Goal: Information Seeking & Learning: Learn about a topic

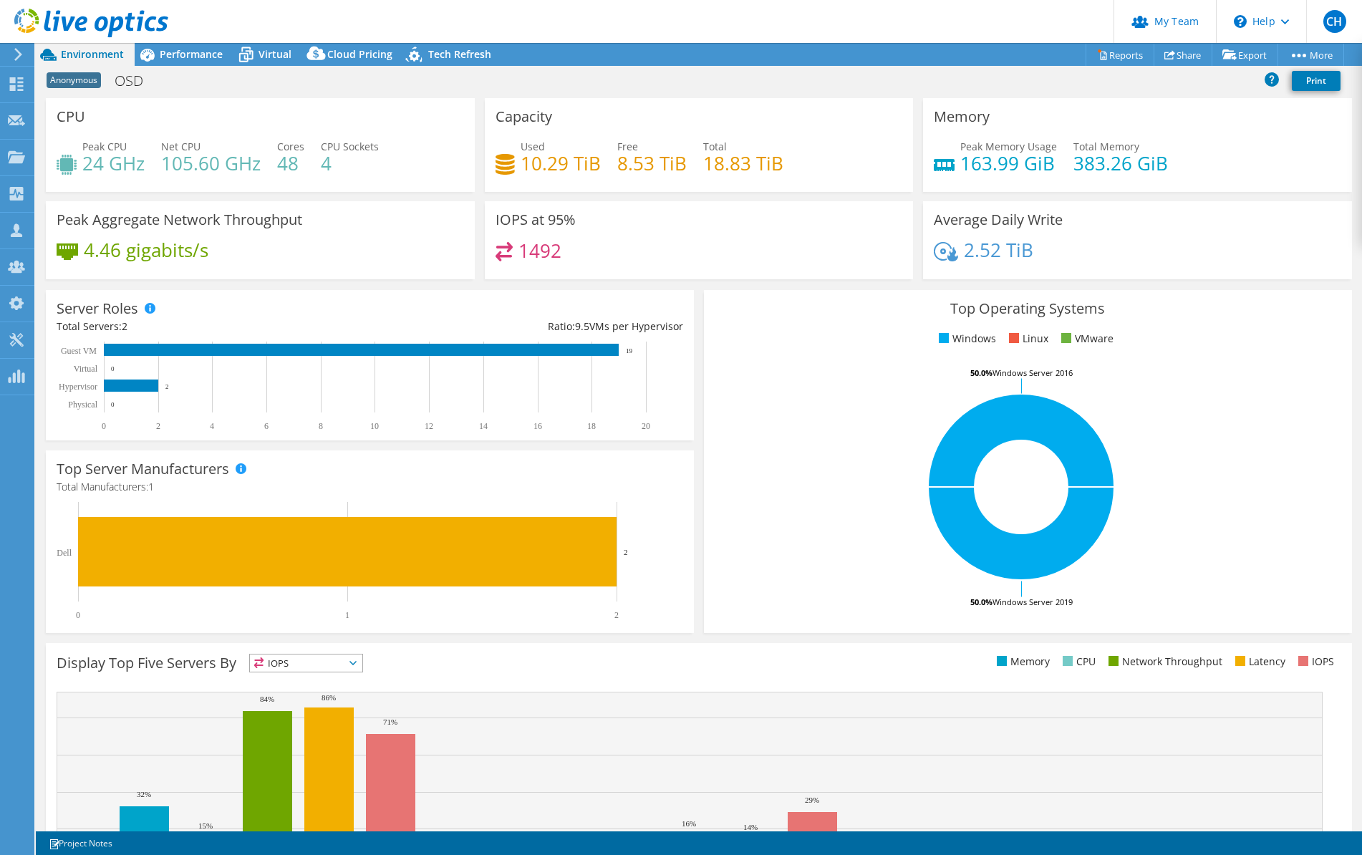
select select "USD"
click at [16, 80] on icon at bounding box center [16, 84] width 17 height 14
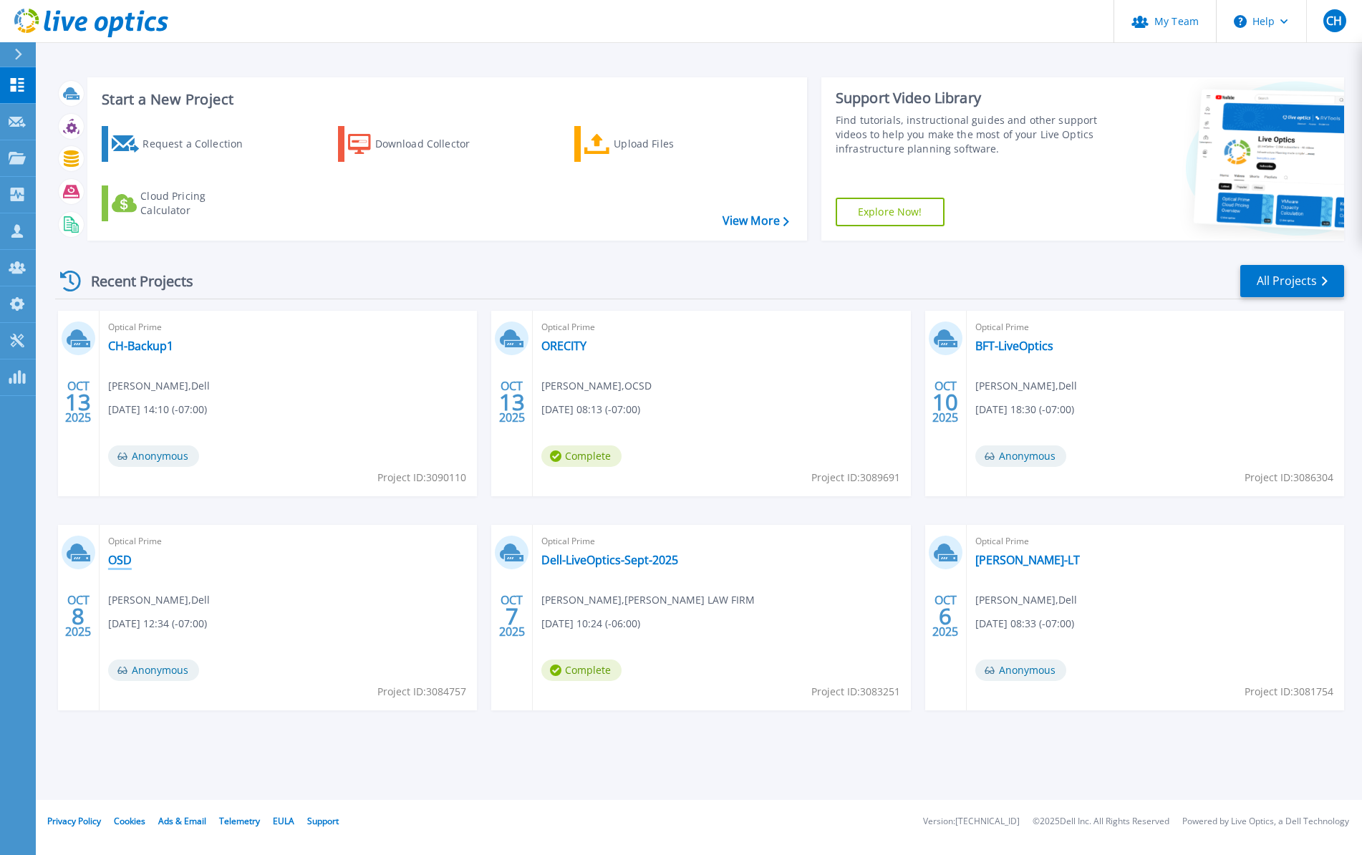
click at [122, 556] on link "OSD" at bounding box center [120, 560] width 24 height 14
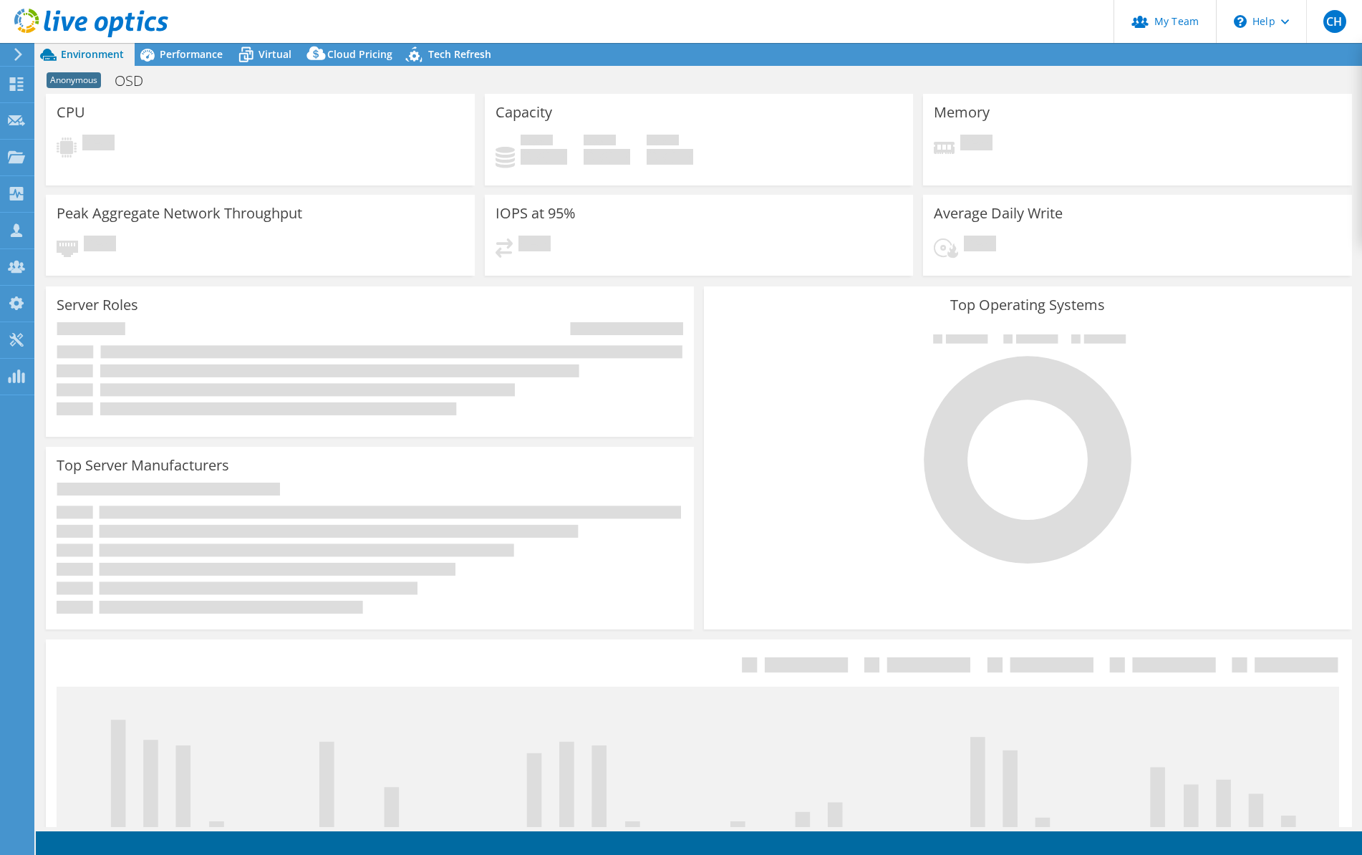
select select "USD"
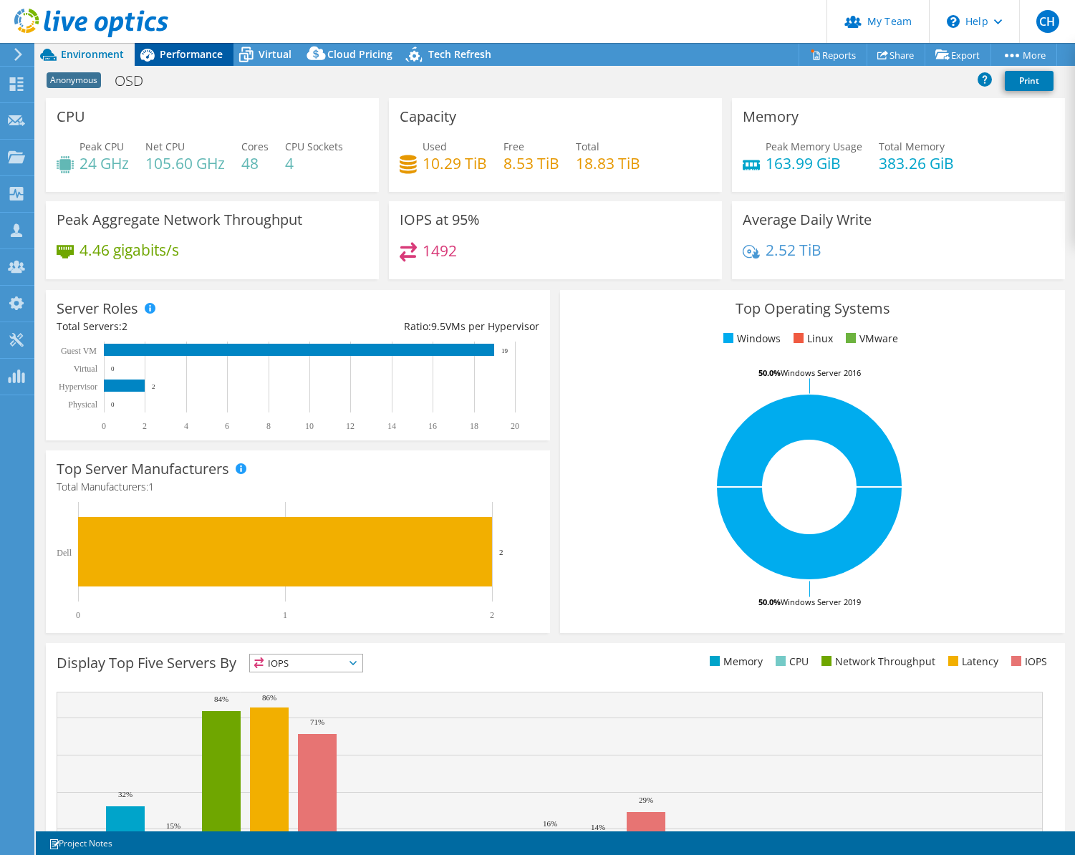
click at [198, 55] on span "Performance" at bounding box center [191, 54] width 63 height 14
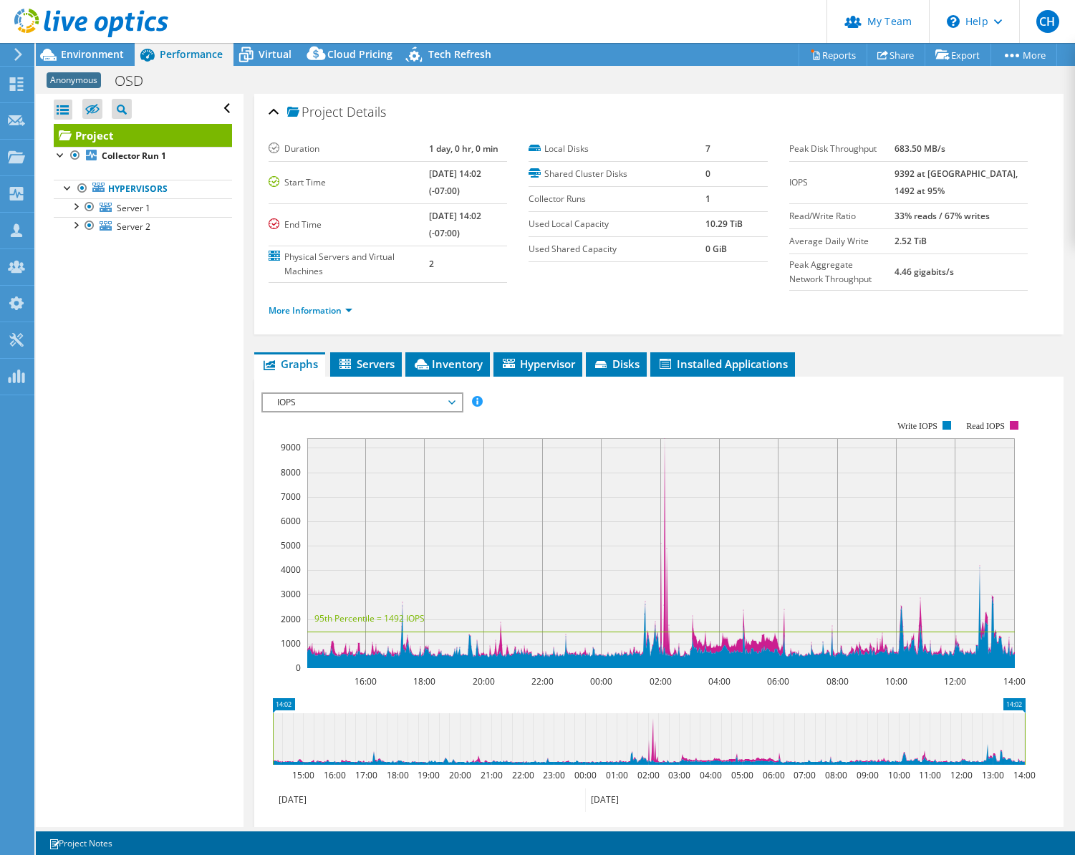
click at [350, 406] on span "IOPS" at bounding box center [362, 402] width 184 height 17
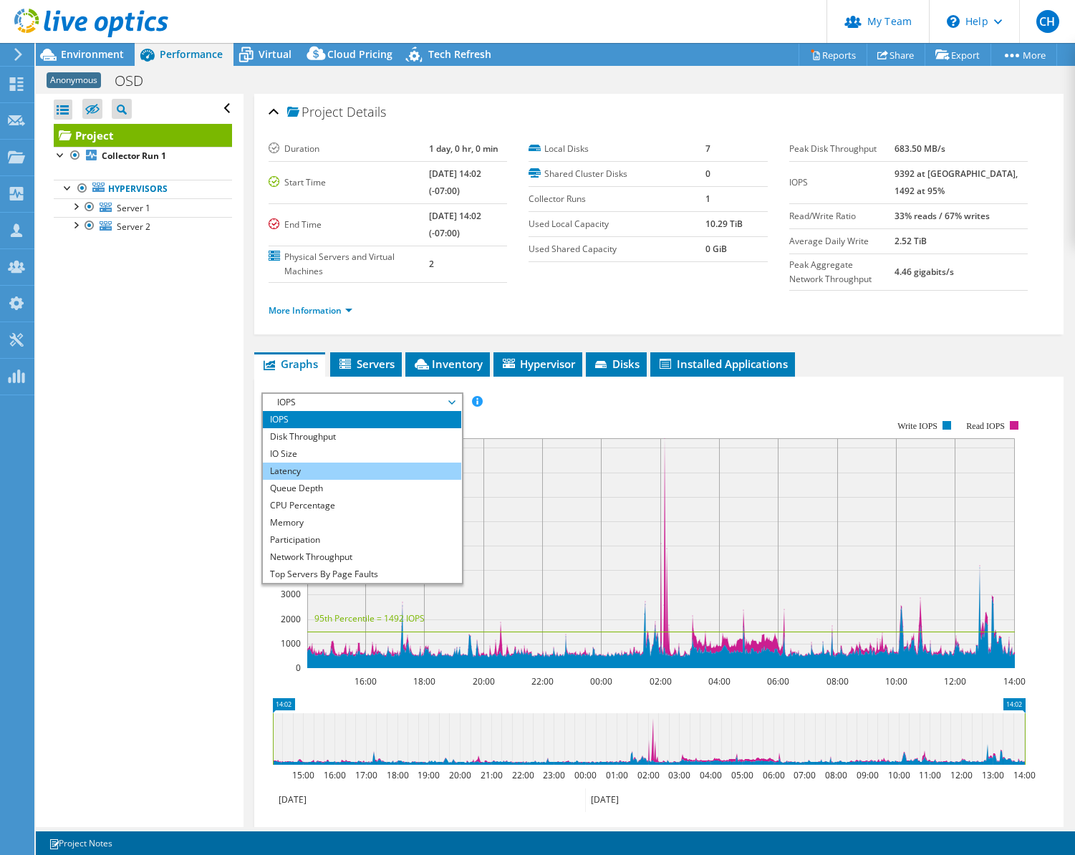
click at [355, 469] on li "Latency" at bounding box center [362, 471] width 198 height 17
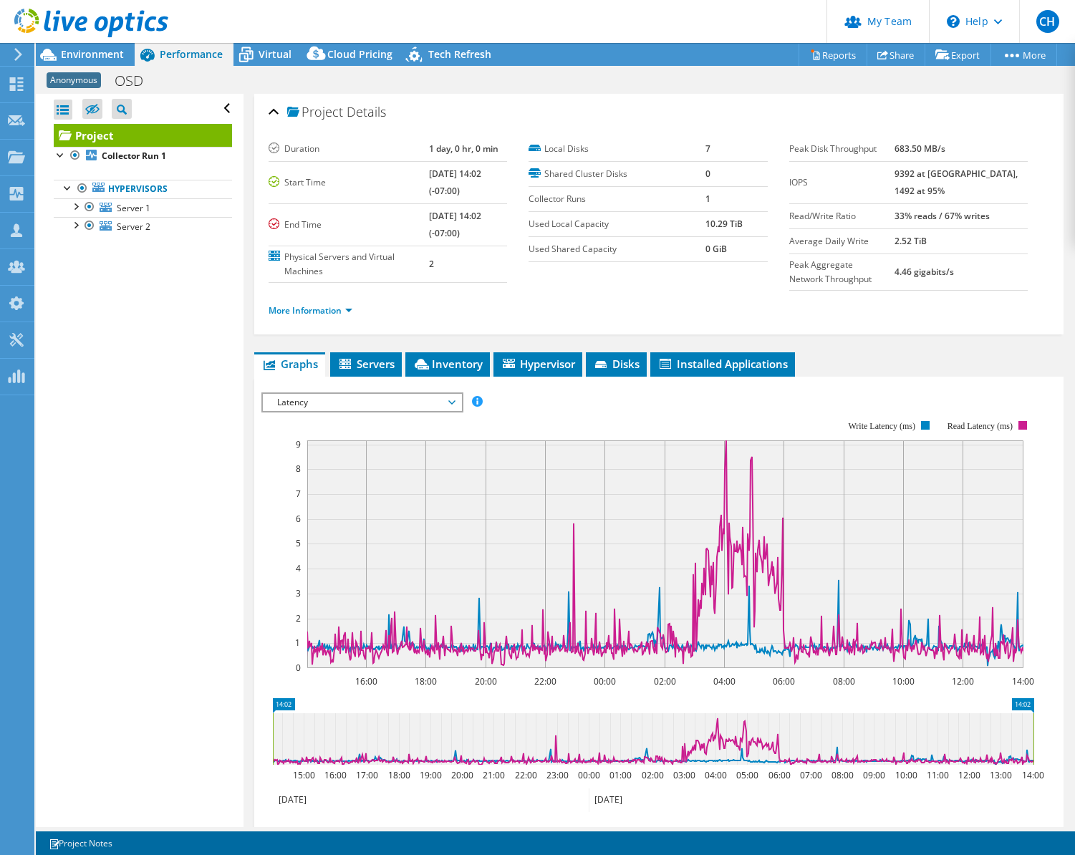
click at [405, 403] on span "Latency" at bounding box center [362, 402] width 184 height 17
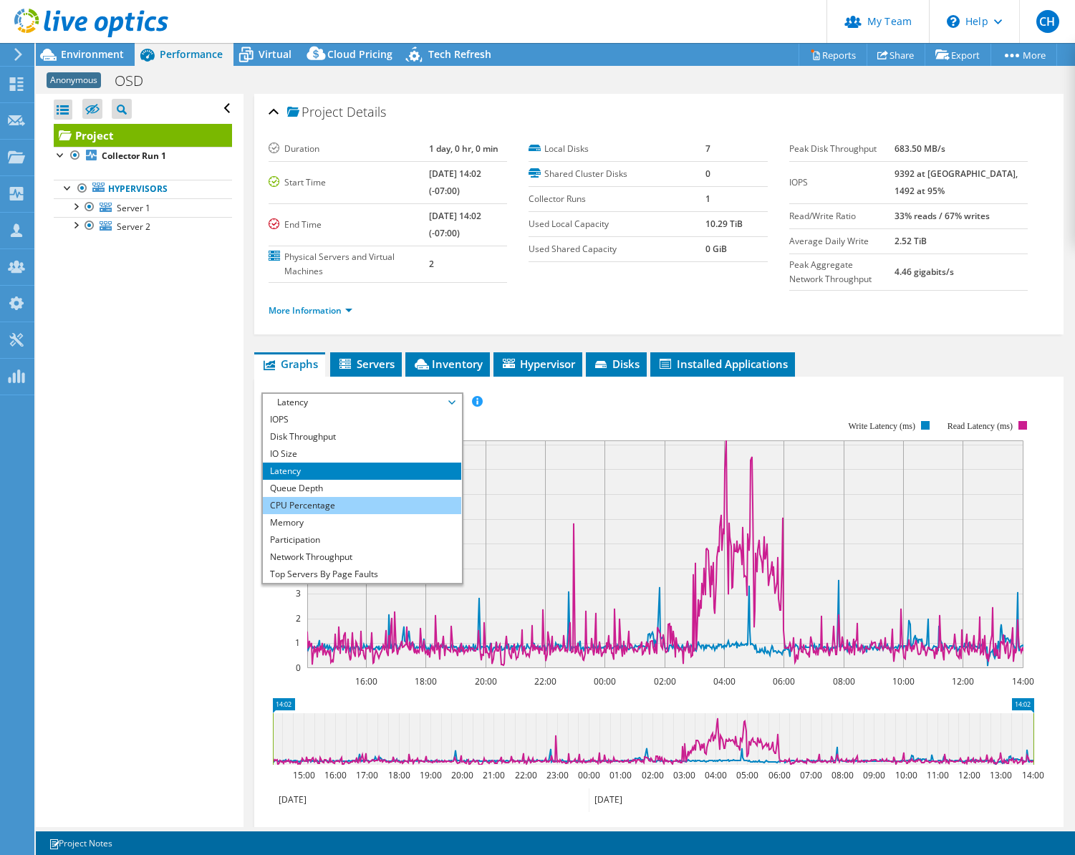
click at [390, 503] on li "CPU Percentage" at bounding box center [362, 505] width 198 height 17
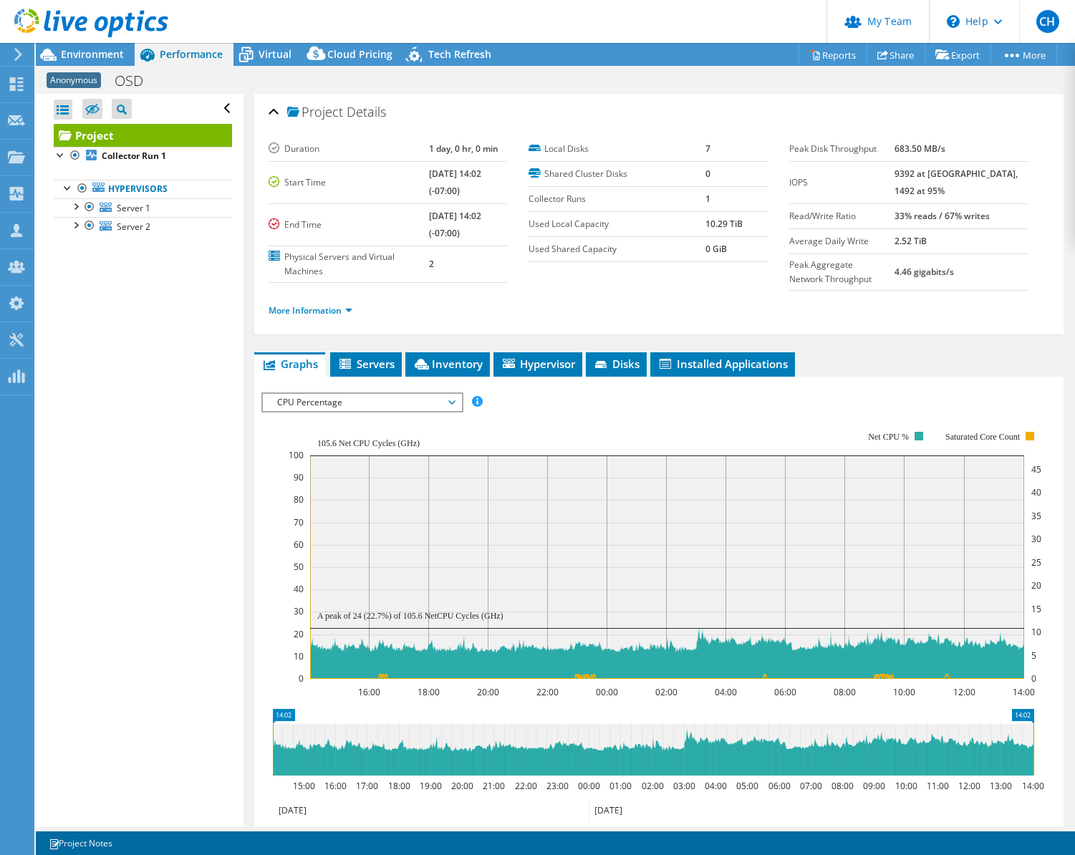
click at [412, 403] on span "CPU Percentage" at bounding box center [362, 402] width 184 height 17
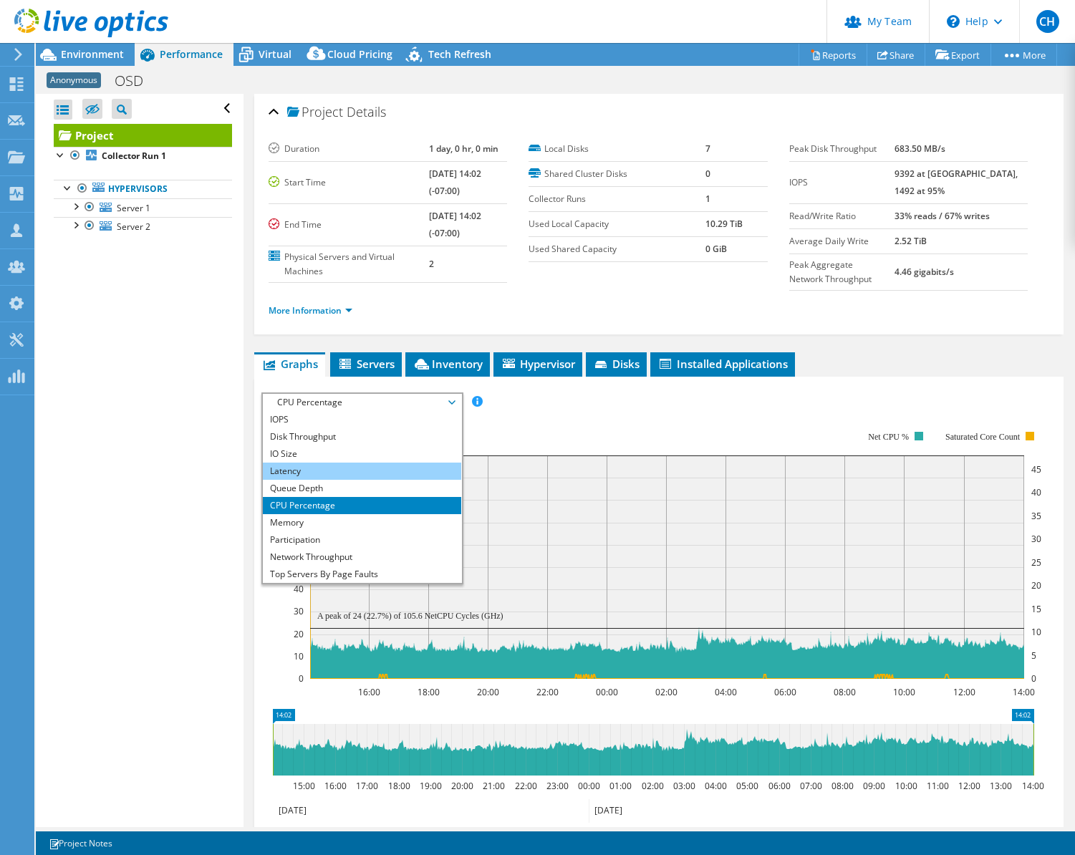
click at [383, 471] on li "Latency" at bounding box center [362, 471] width 198 height 17
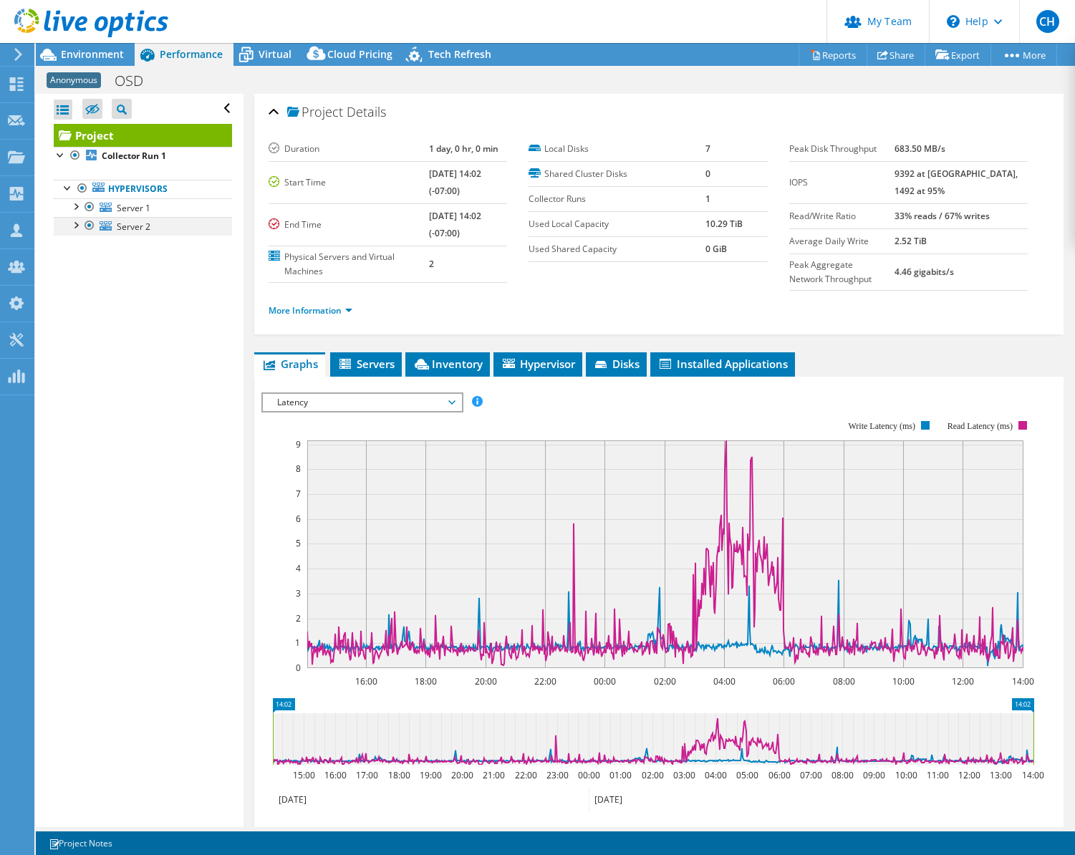
click at [90, 222] on div at bounding box center [89, 225] width 14 height 17
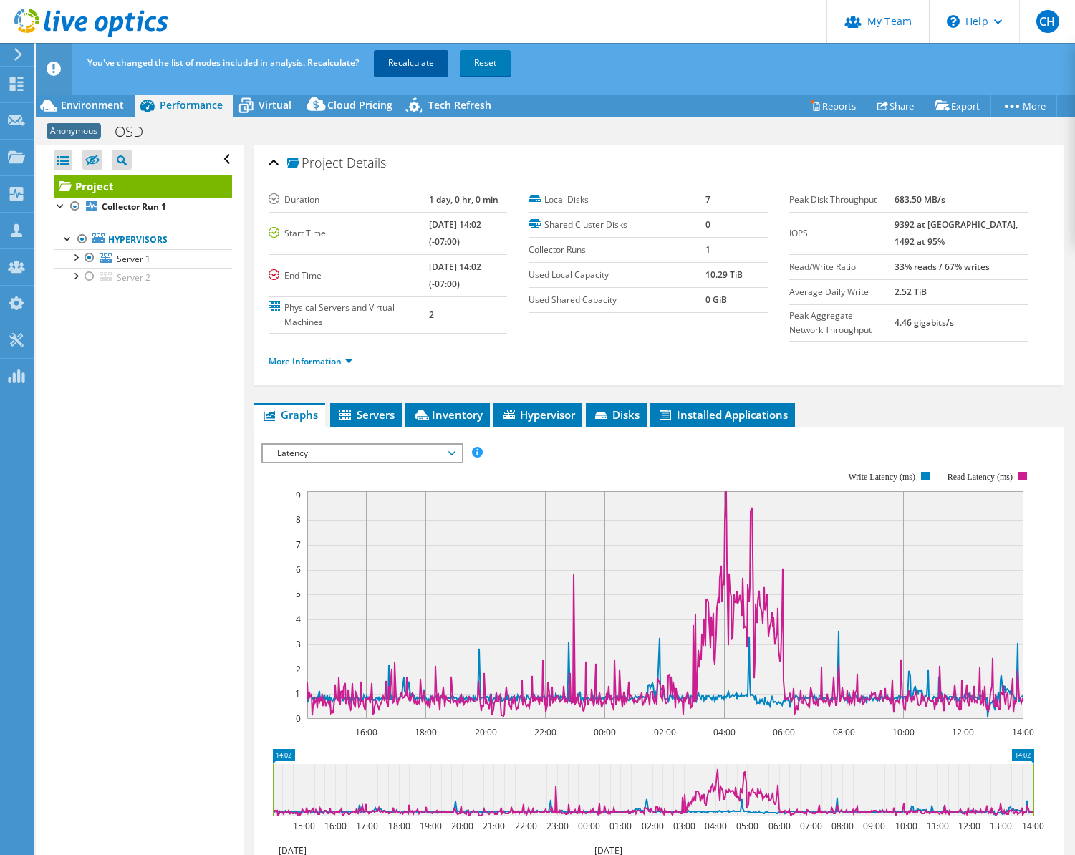
click at [412, 59] on link "Recalculate" at bounding box center [411, 63] width 74 height 26
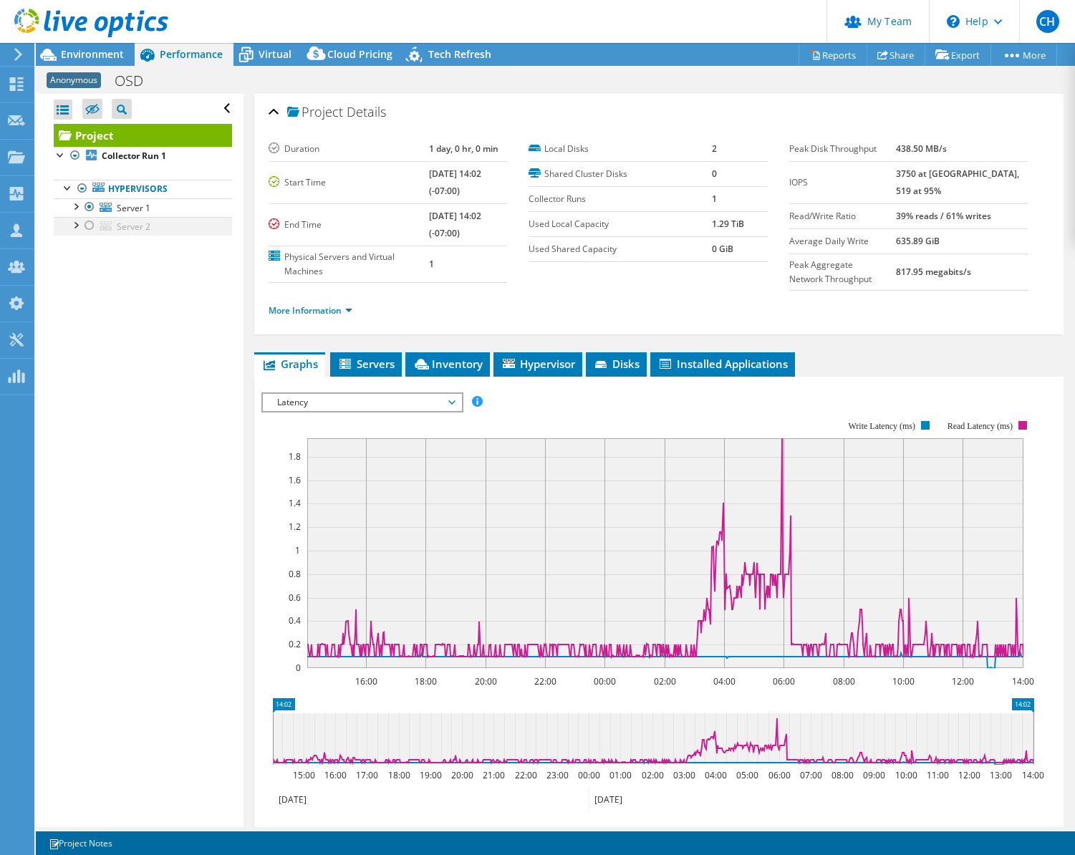
click at [86, 223] on div at bounding box center [89, 225] width 14 height 17
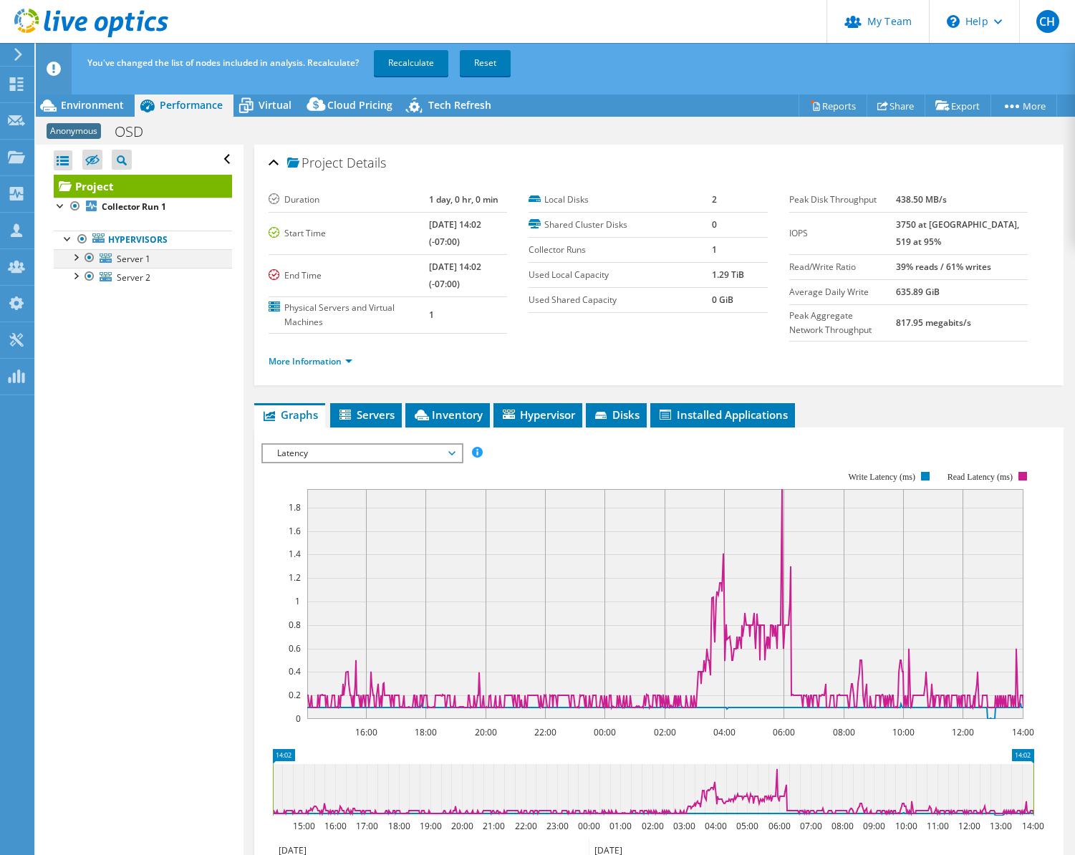
click at [90, 251] on div at bounding box center [89, 257] width 14 height 17
click at [426, 64] on link "Recalculate" at bounding box center [411, 63] width 74 height 26
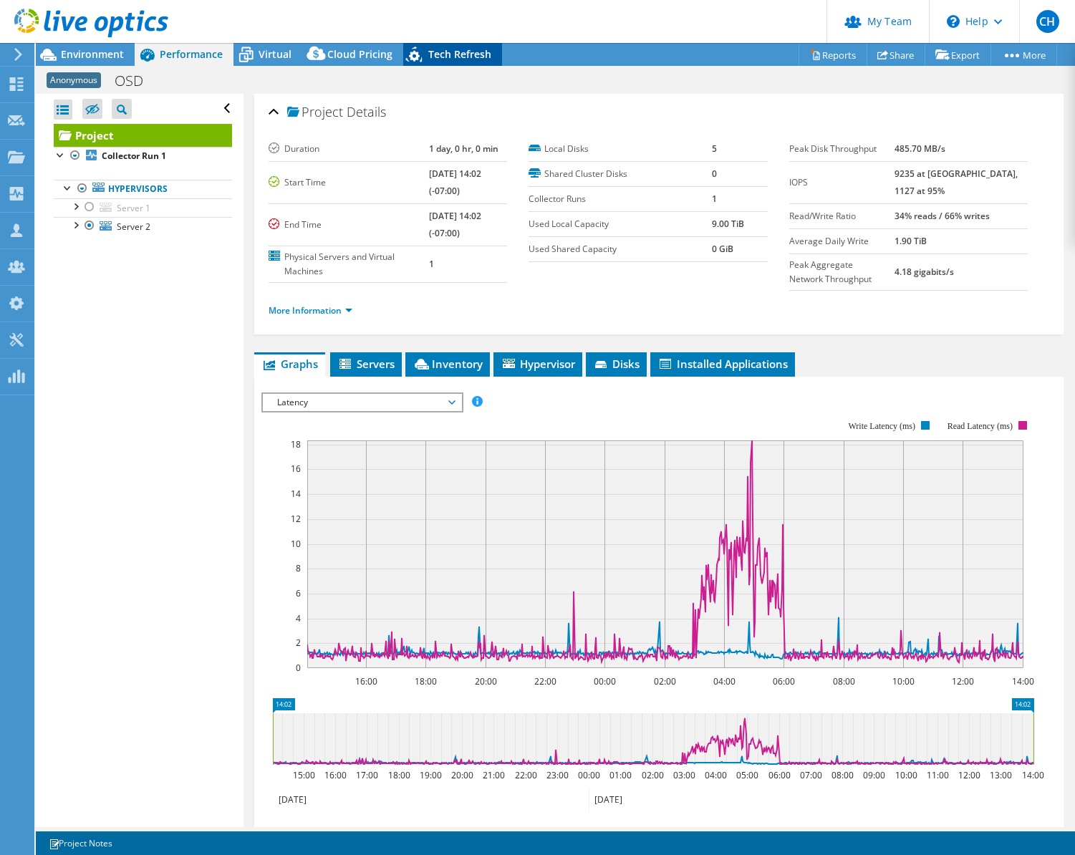
click at [453, 49] on span "Tech Refresh" at bounding box center [459, 54] width 63 height 14
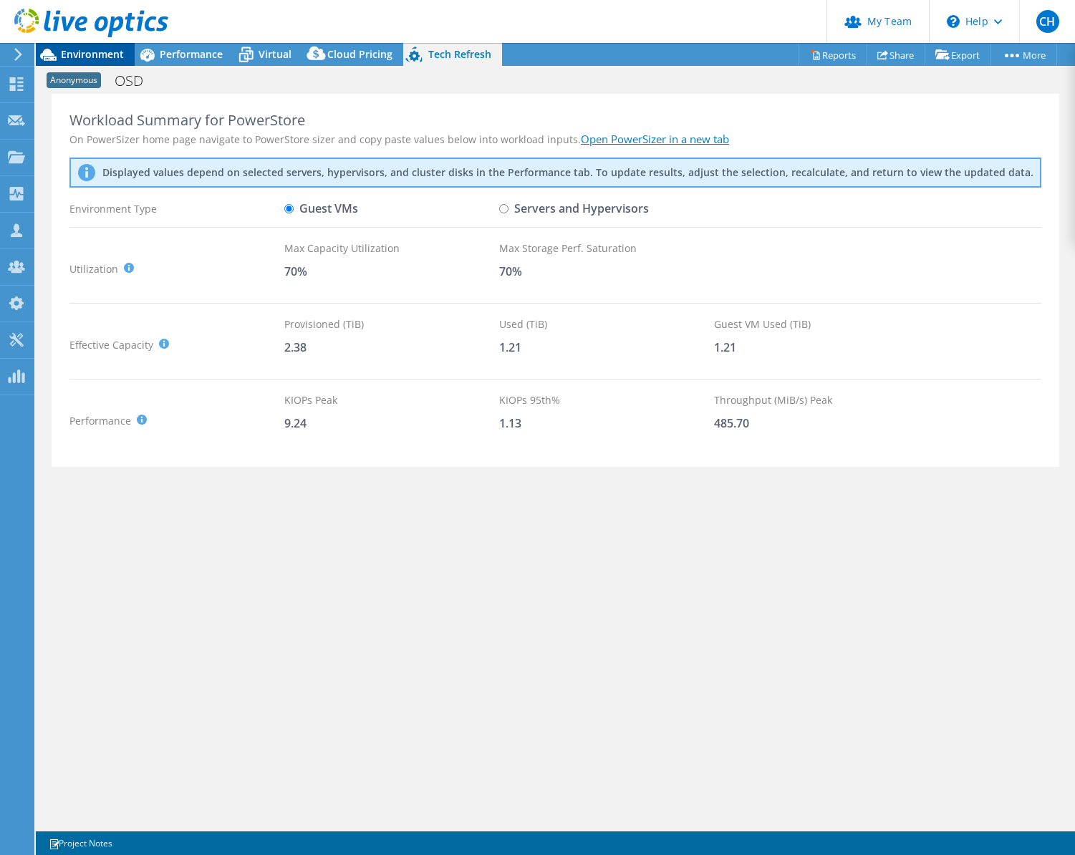
click at [92, 54] on span "Environment" at bounding box center [92, 54] width 63 height 14
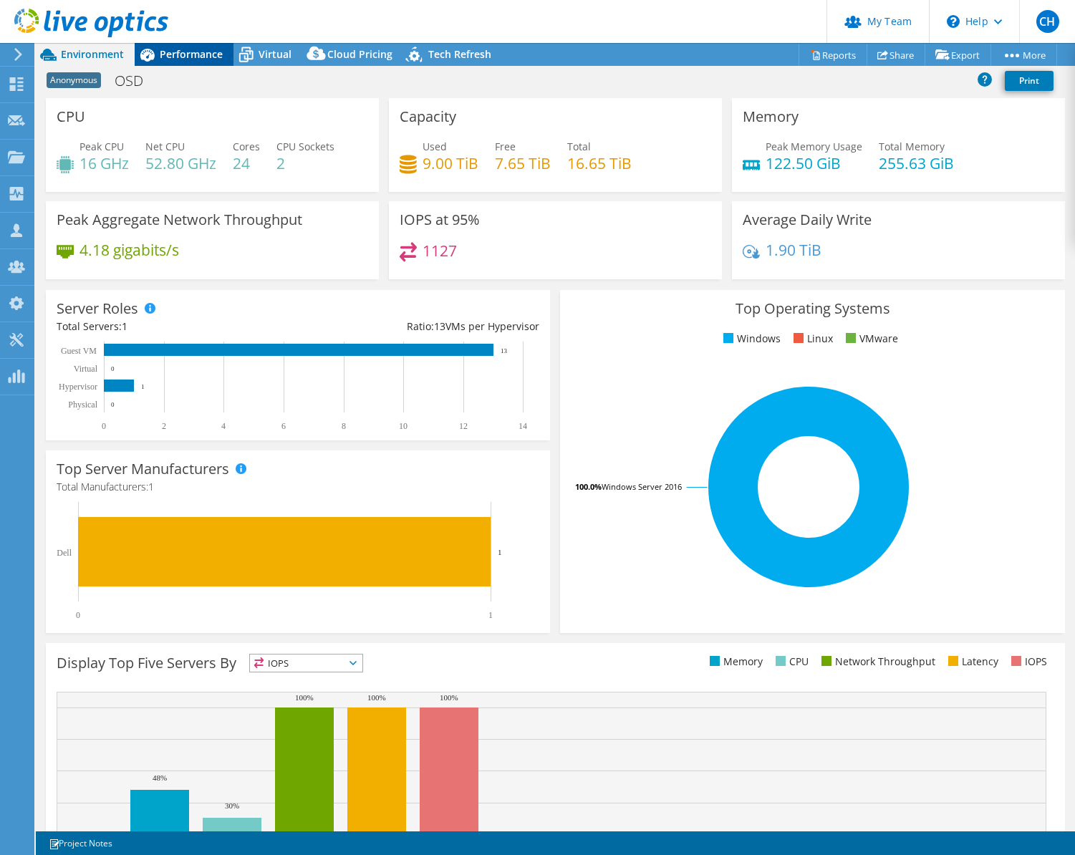
click at [171, 48] on span "Performance" at bounding box center [191, 54] width 63 height 14
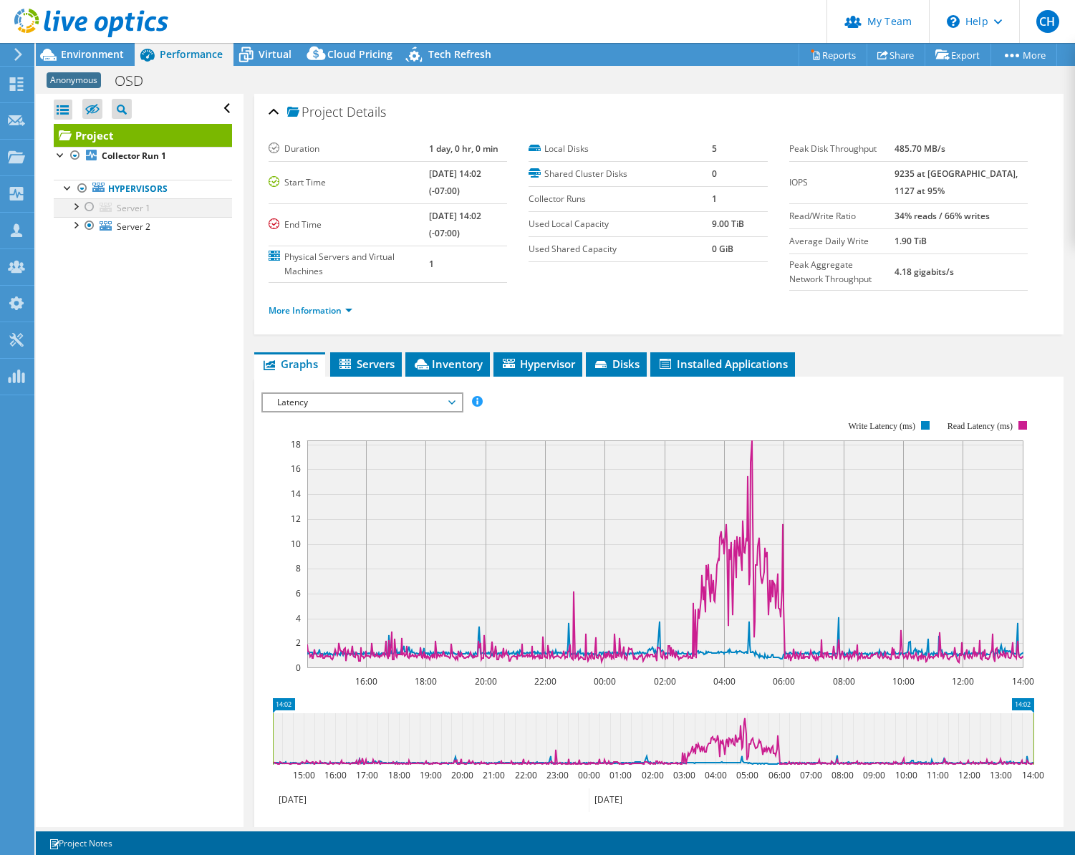
click at [90, 206] on div at bounding box center [89, 206] width 14 height 17
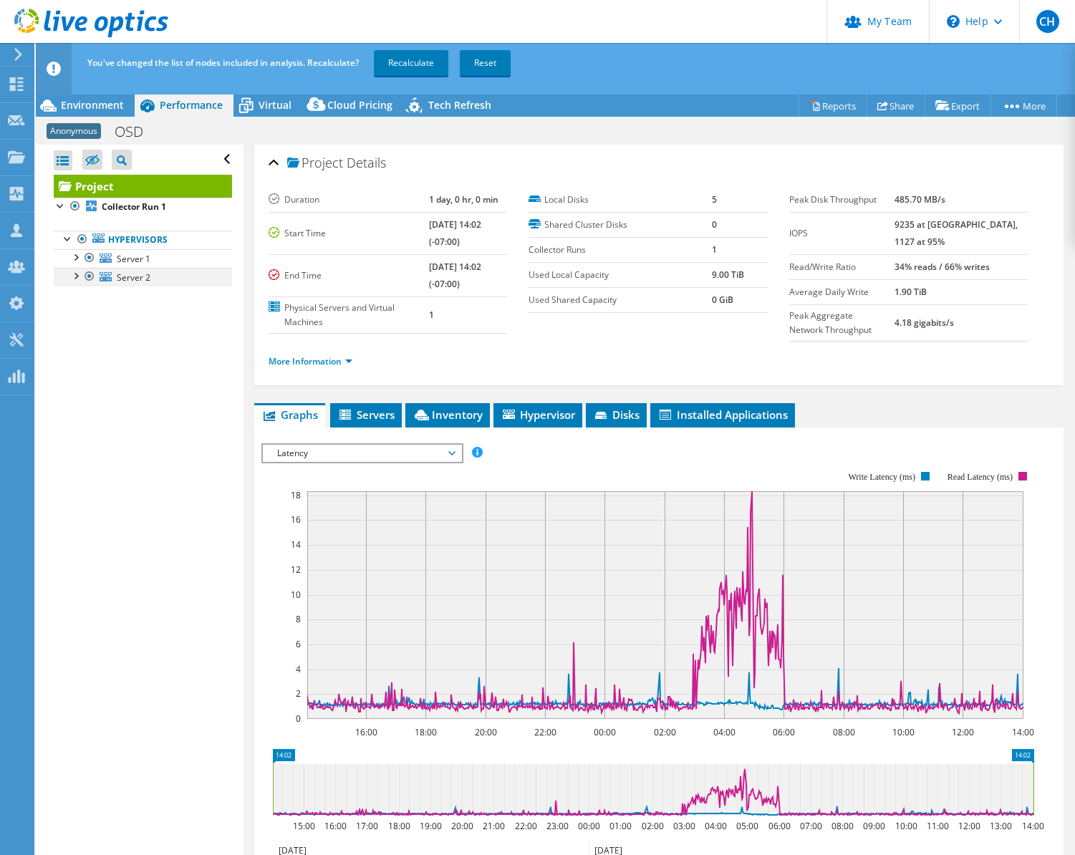
click at [88, 276] on div at bounding box center [89, 276] width 14 height 17
click at [416, 71] on link "Recalculate" at bounding box center [411, 63] width 74 height 26
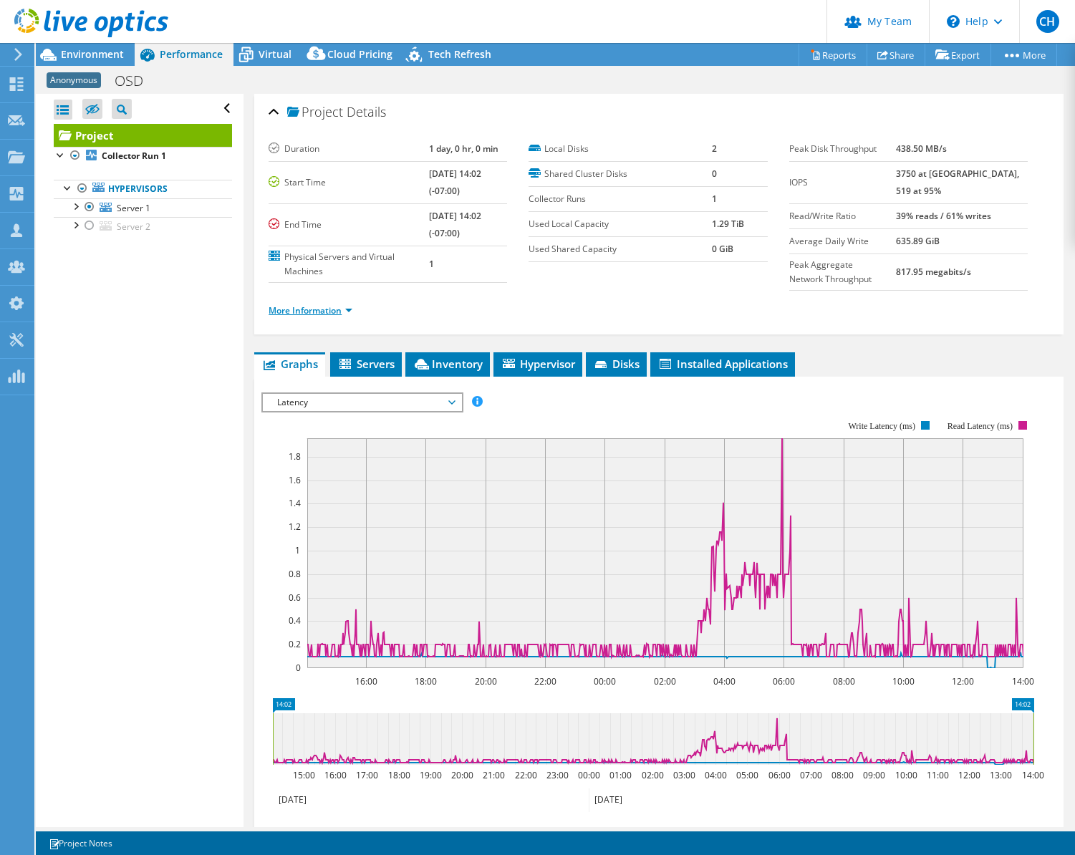
click at [327, 317] on link "More Information" at bounding box center [311, 310] width 84 height 12
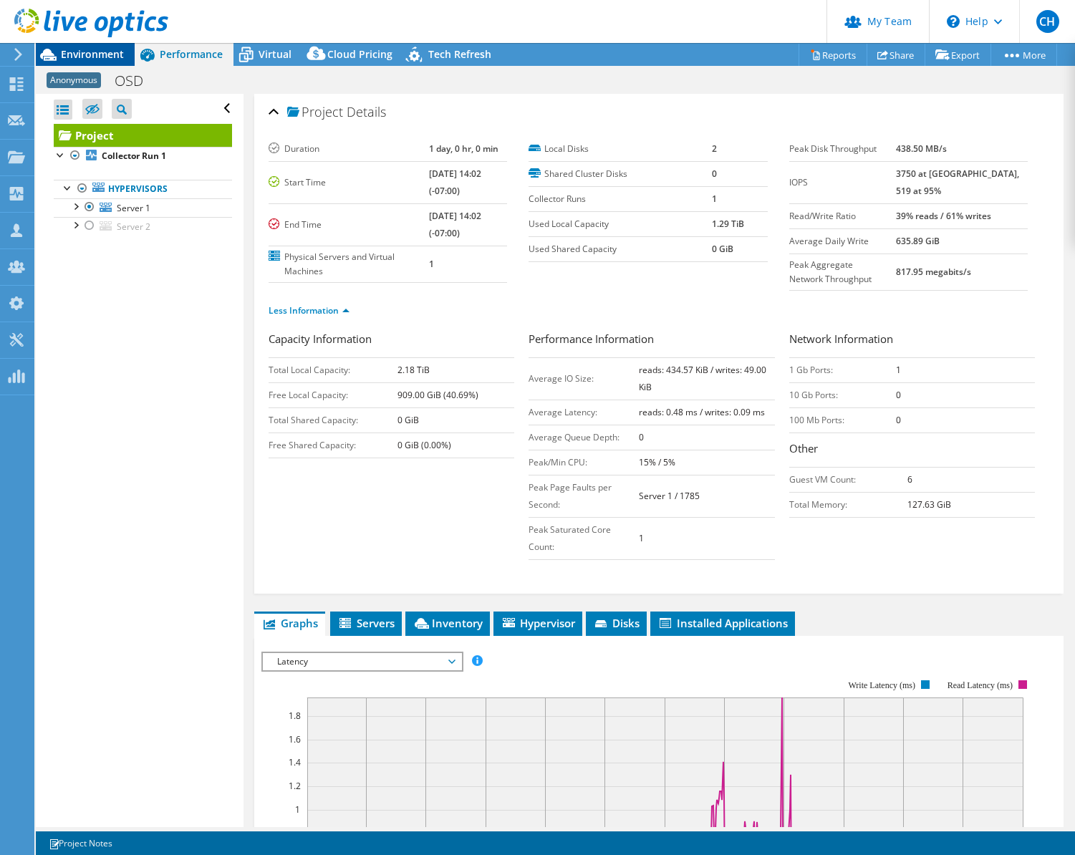
click at [112, 56] on span "Environment" at bounding box center [92, 54] width 63 height 14
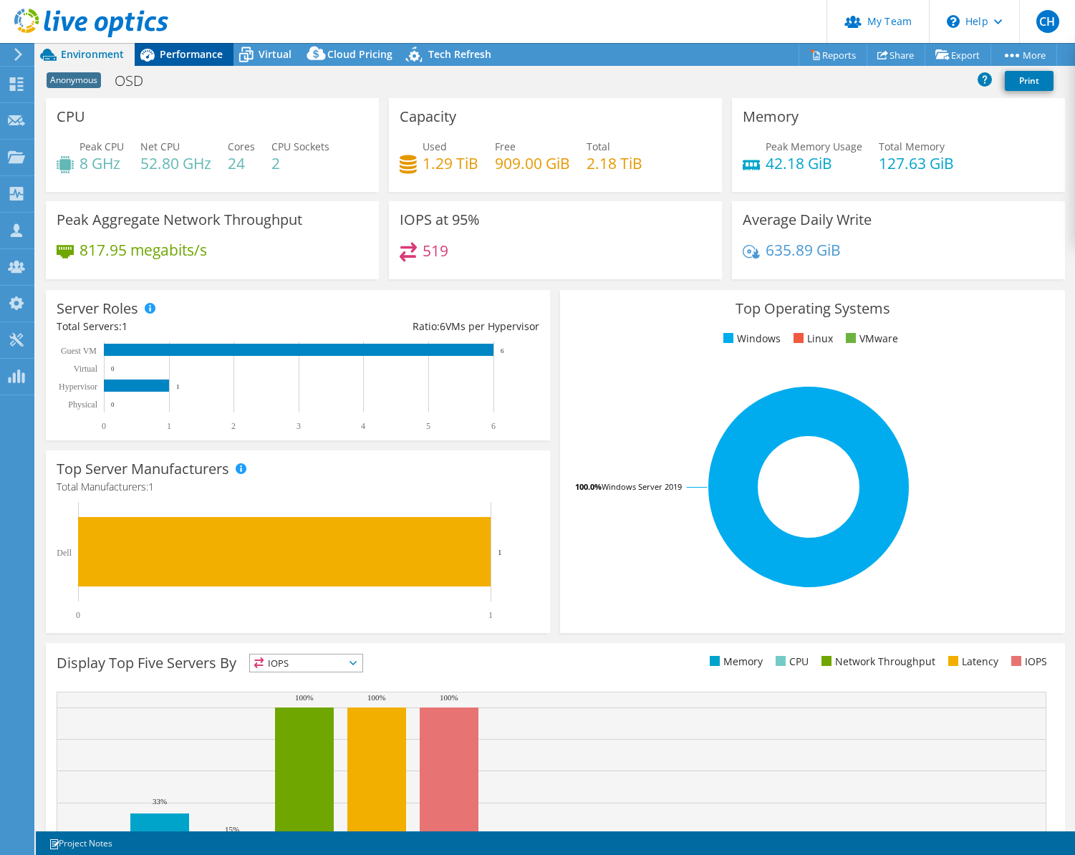
click at [177, 52] on span "Performance" at bounding box center [191, 54] width 63 height 14
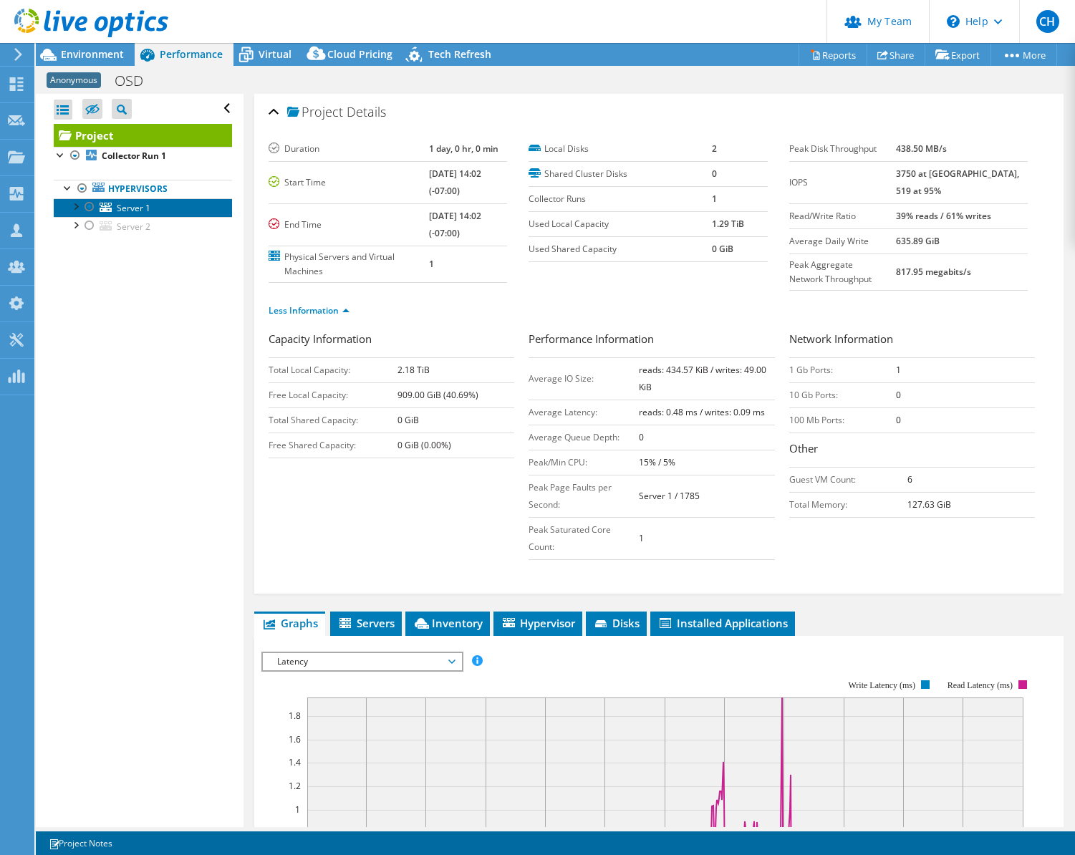
click at [108, 211] on icon at bounding box center [106, 207] width 12 height 9
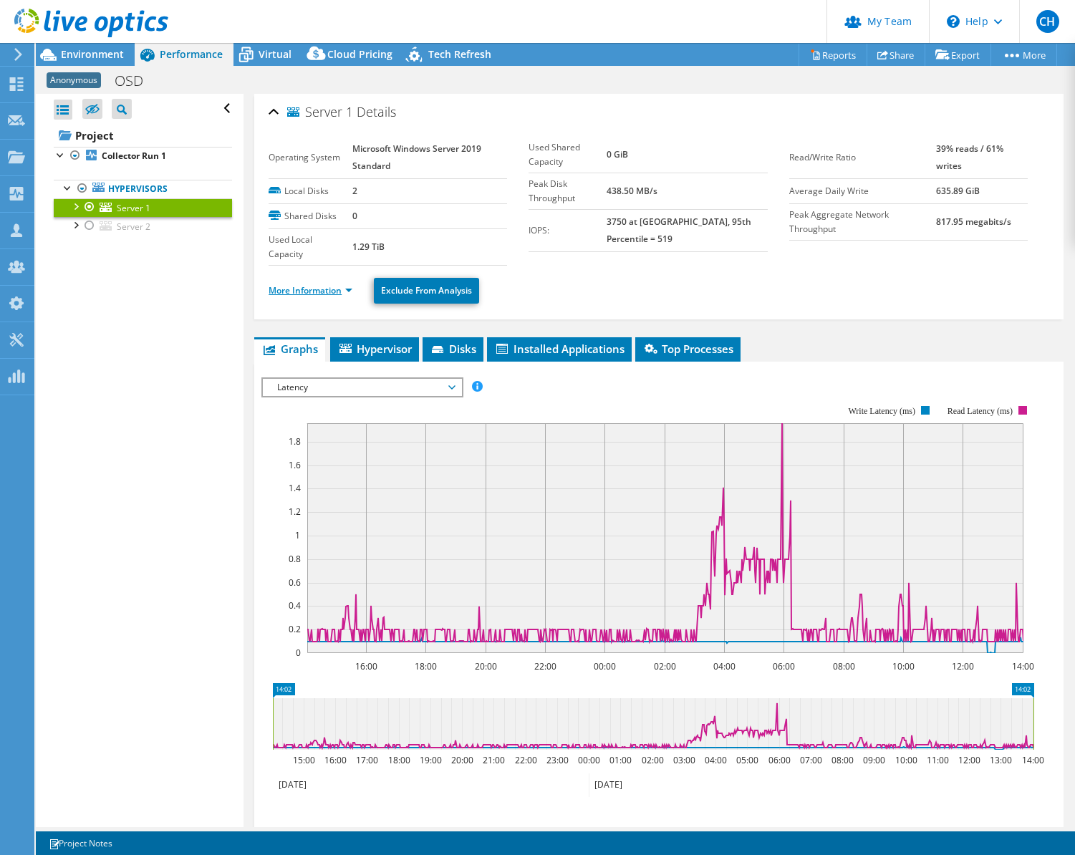
click at [335, 288] on link "More Information" at bounding box center [311, 290] width 84 height 12
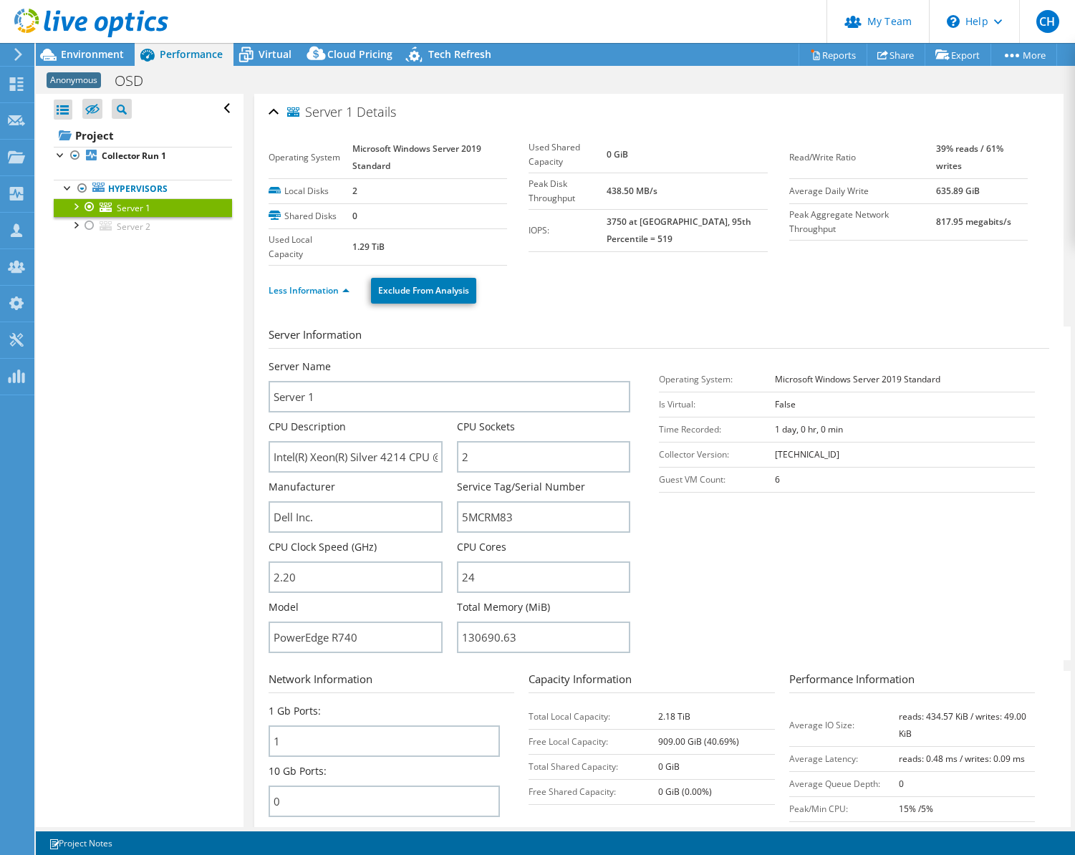
drag, startPoint x: 179, startPoint y: 464, endPoint x: 187, endPoint y: 452, distance: 14.5
click at [179, 464] on div "Open All Close All Hide Excluded Nodes Project Tree Filter" at bounding box center [139, 460] width 207 height 733
click at [110, 52] on span "Environment" at bounding box center [92, 54] width 63 height 14
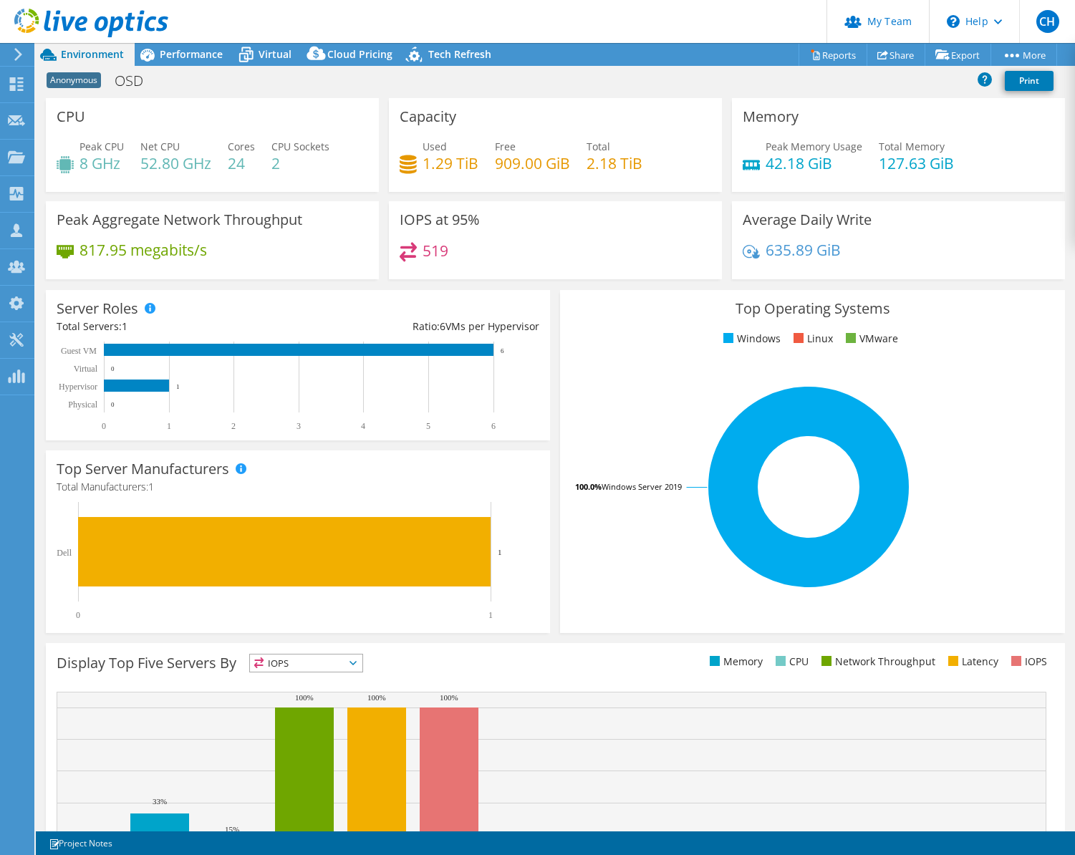
click at [479, 11] on header "CH Partner Team Admin Craig Hughes chughes@redesign-group.com redesign My Profi…" at bounding box center [537, 21] width 1075 height 43
click at [166, 52] on span "Performance" at bounding box center [191, 54] width 63 height 14
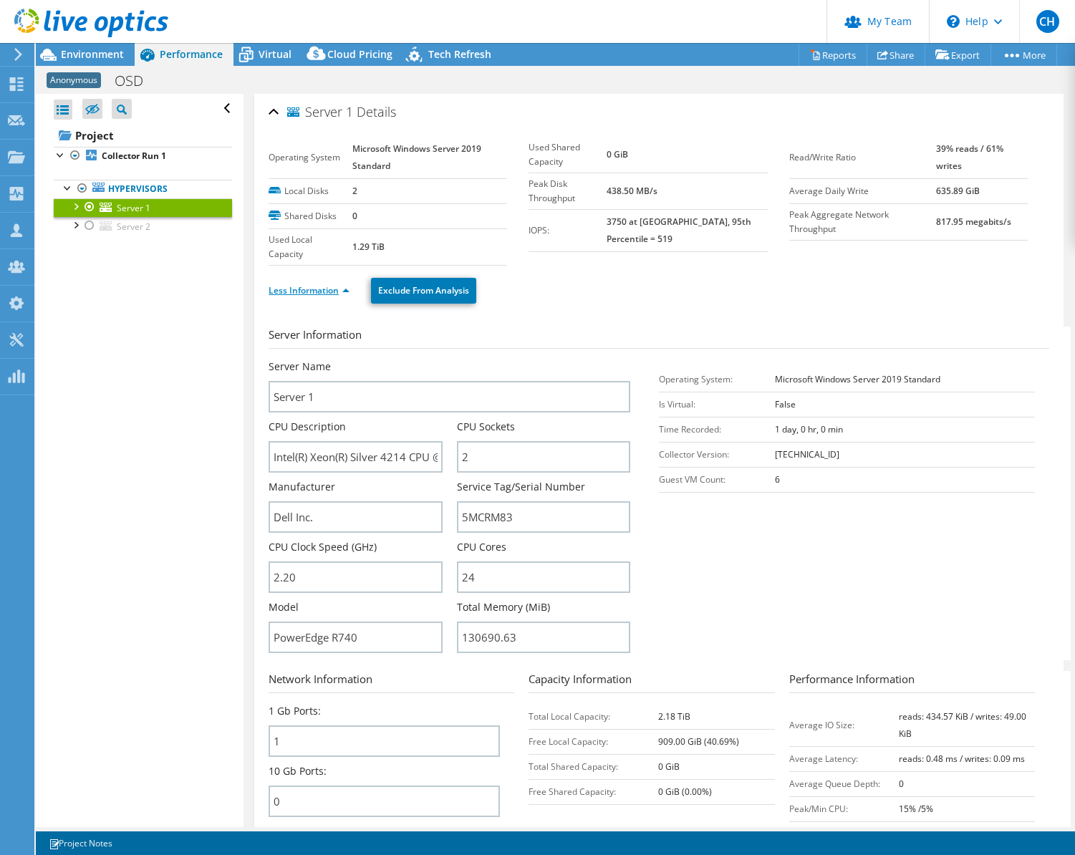
click at [336, 290] on link "Less Information" at bounding box center [309, 290] width 81 height 12
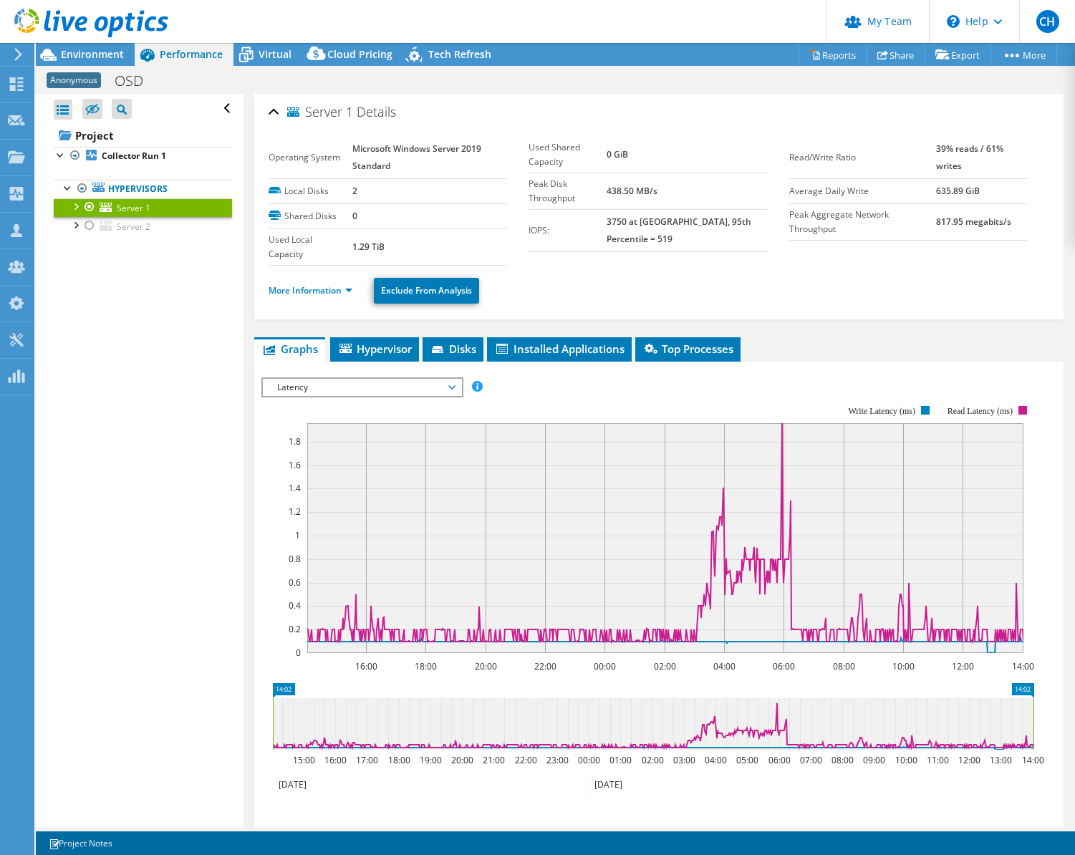
click at [456, 386] on icon at bounding box center [451, 387] width 7 height 4
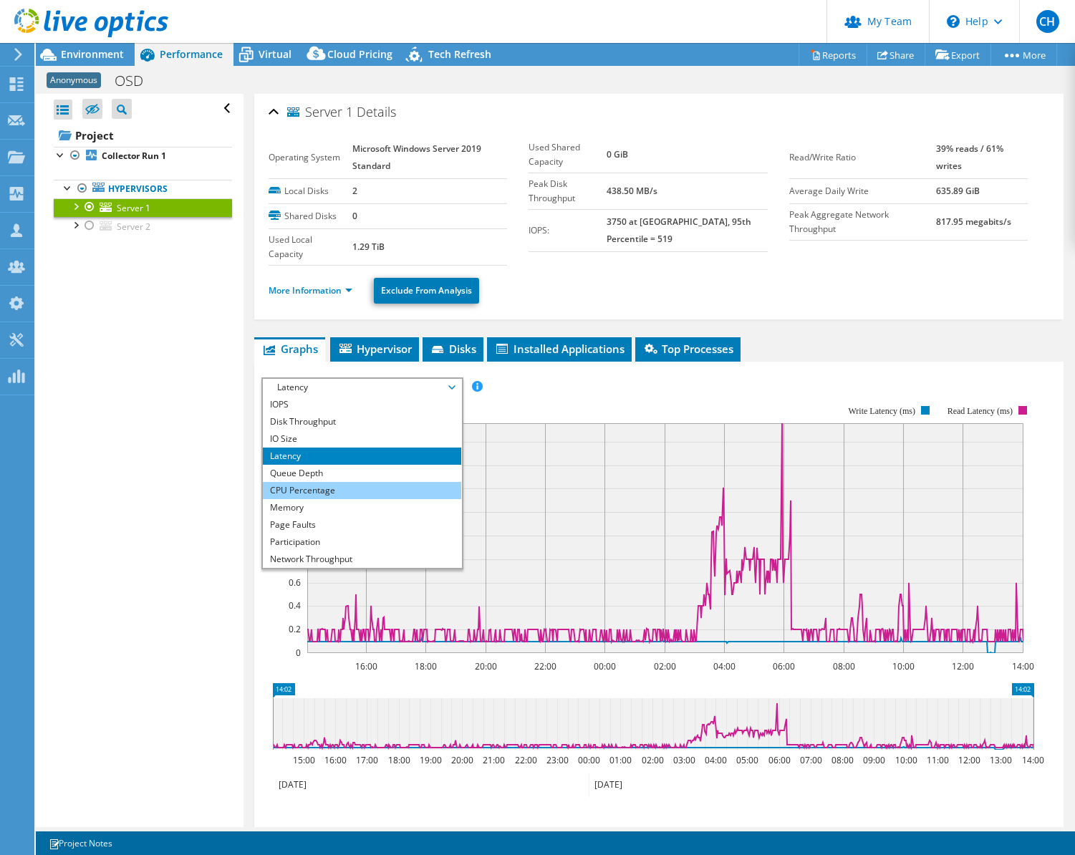
click at [394, 486] on li "CPU Percentage" at bounding box center [362, 490] width 198 height 17
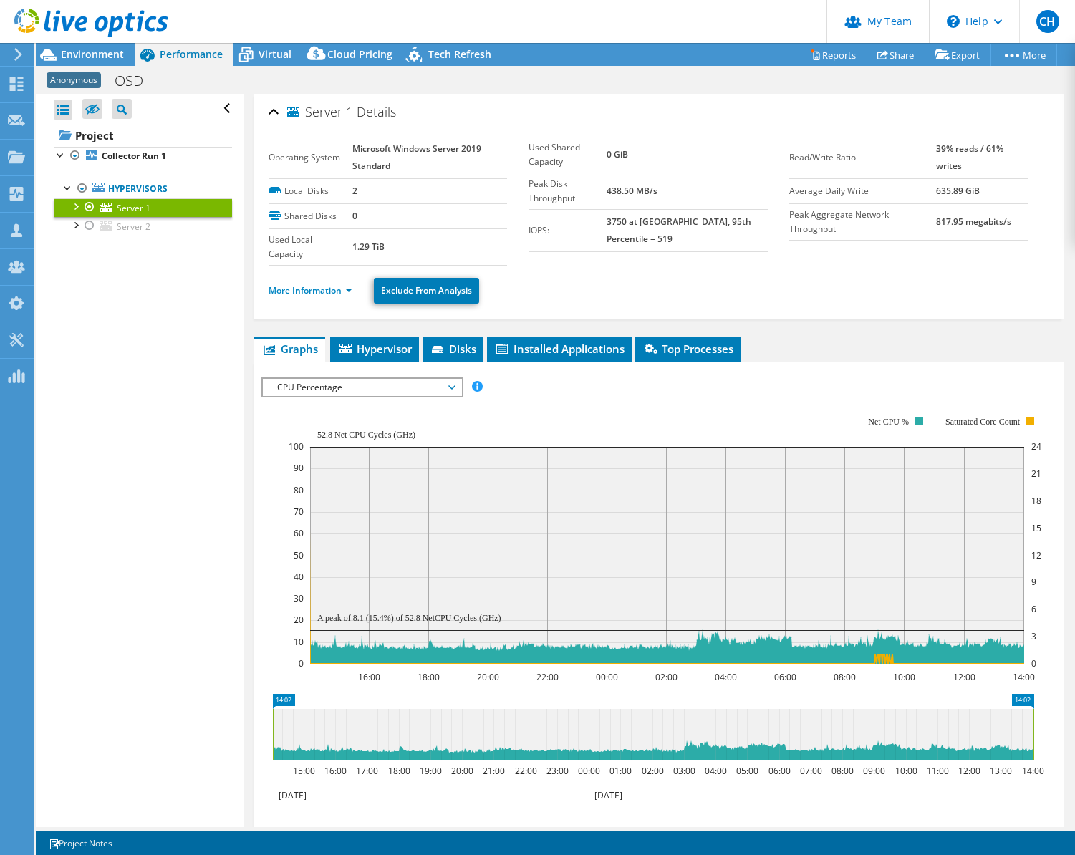
click at [750, 21] on header "CH Partner Team Admin Craig Hughes chughes@redesign-group.com redesign My Profi…" at bounding box center [537, 21] width 1075 height 43
click at [92, 226] on div at bounding box center [89, 225] width 14 height 17
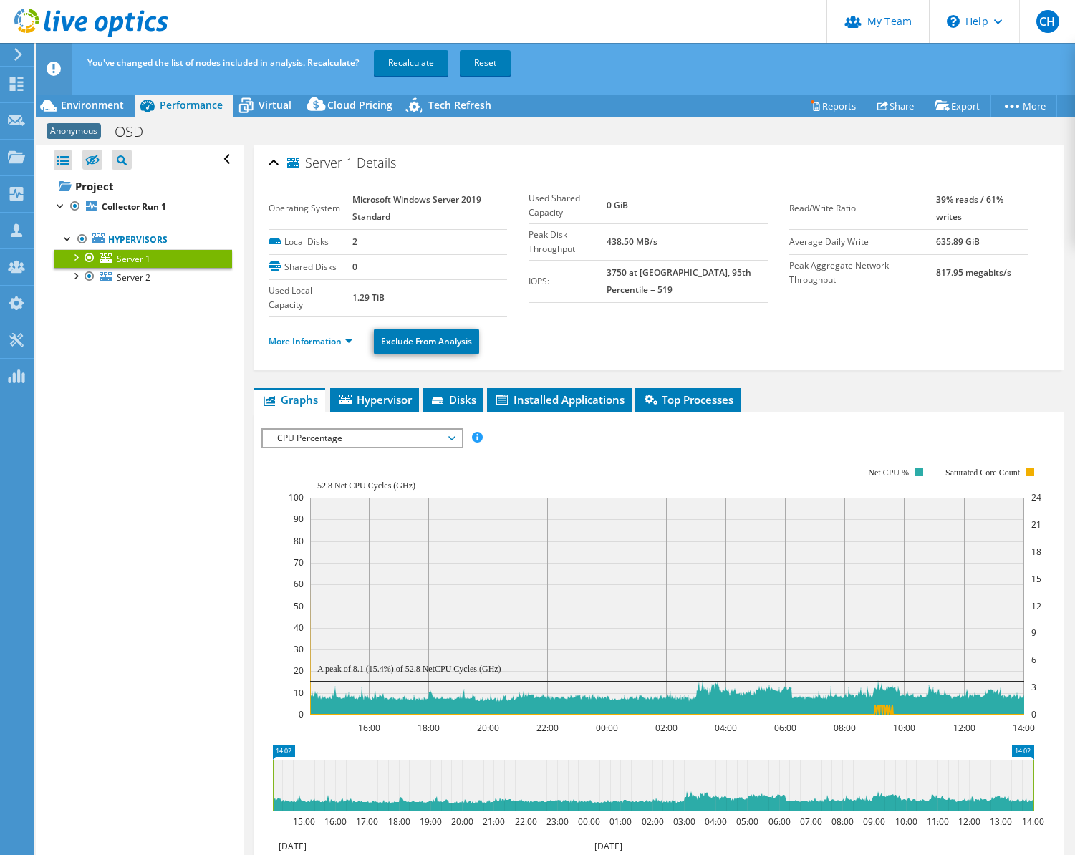
click at [88, 256] on div at bounding box center [89, 257] width 14 height 17
click at [413, 64] on link "Recalculate" at bounding box center [411, 63] width 74 height 26
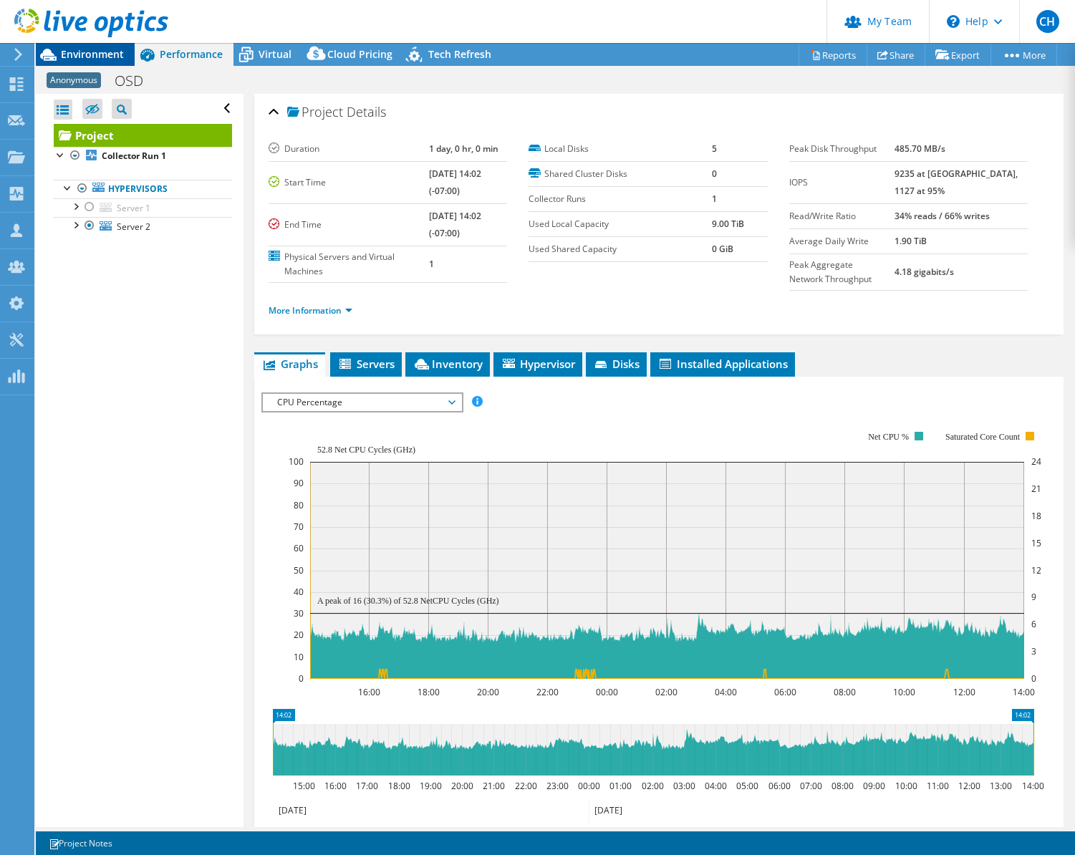
click at [86, 55] on span "Environment" at bounding box center [92, 54] width 63 height 14
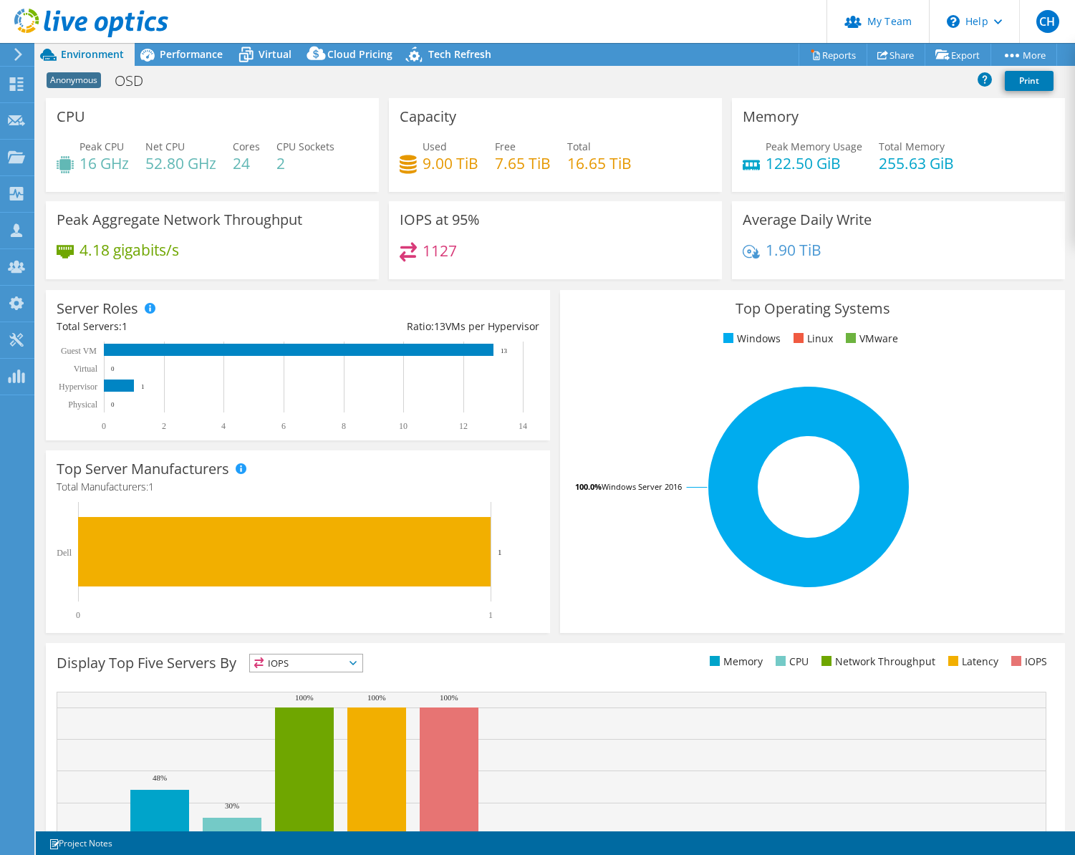
click at [640, 6] on header "CH Partner Team Admin Craig Hughes chughes@redesign-group.com redesign My Profi…" at bounding box center [537, 21] width 1075 height 43
click at [181, 54] on span "Performance" at bounding box center [191, 54] width 63 height 14
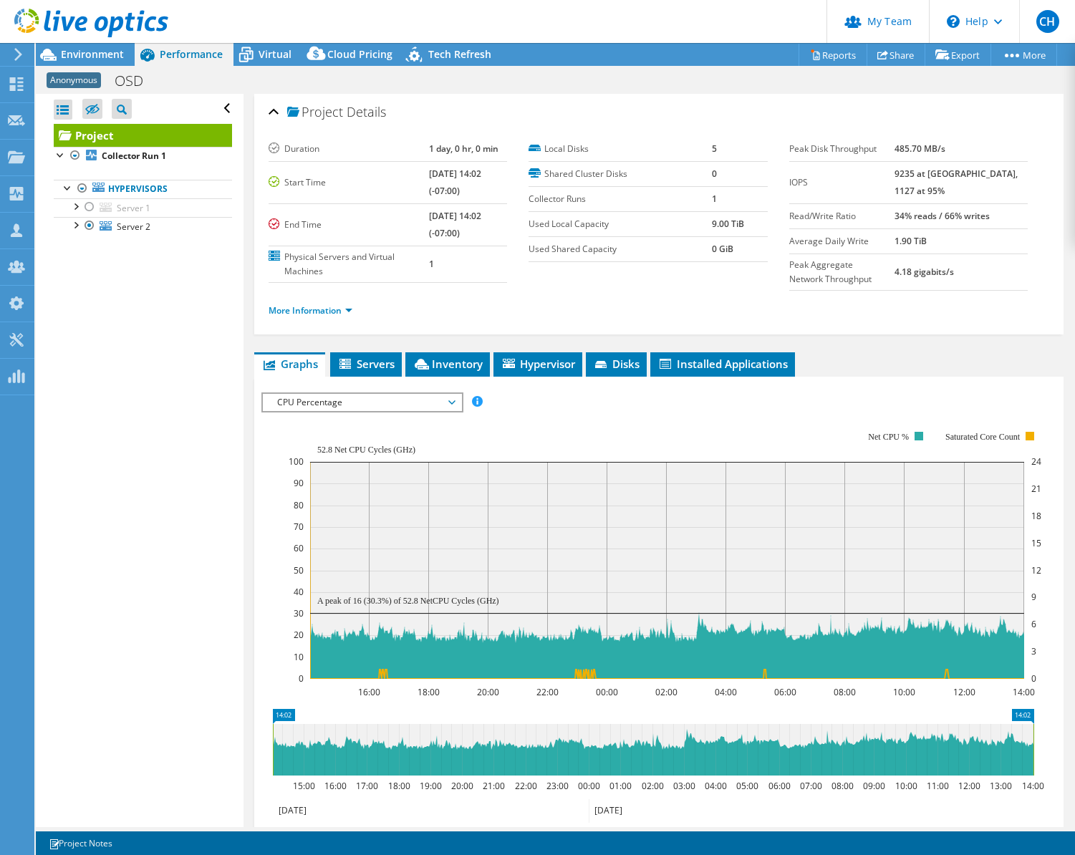
click at [271, 13] on header "CH Partner Team Admin Craig Hughes chughes@redesign-group.com redesign My Profi…" at bounding box center [537, 21] width 1075 height 43
click at [388, 409] on span "CPU Percentage" at bounding box center [362, 402] width 184 height 17
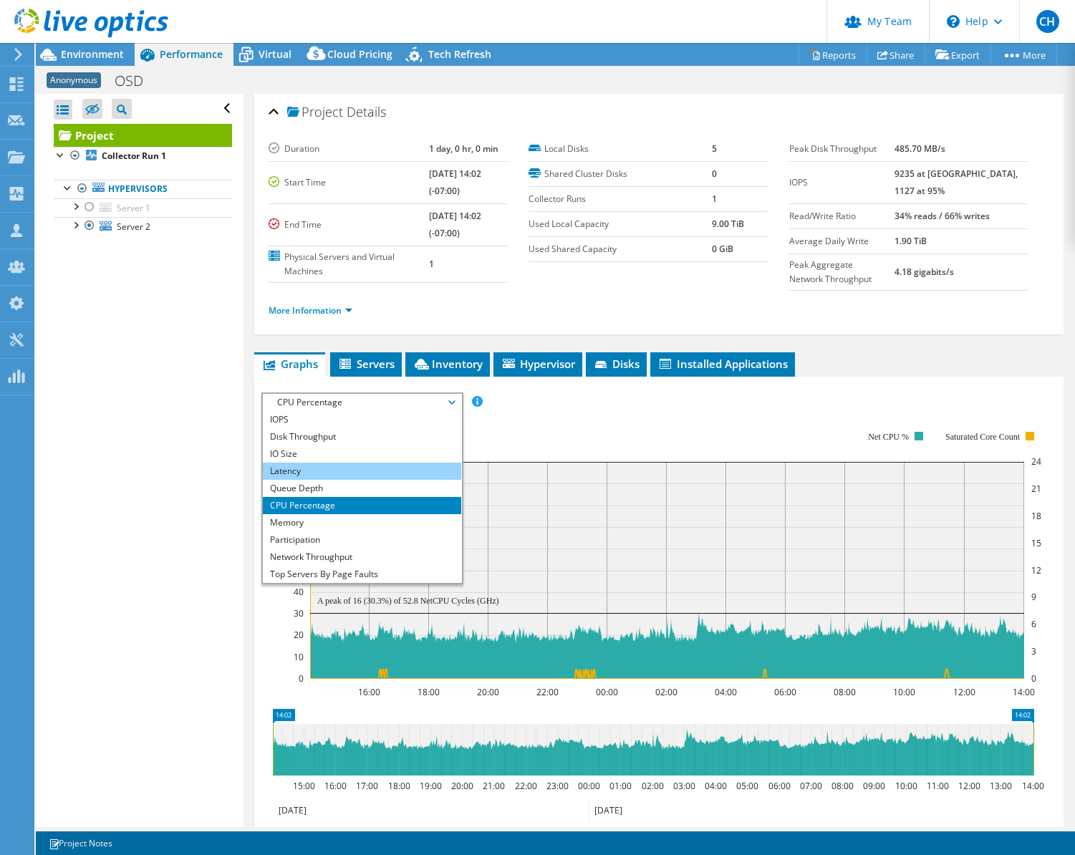
click at [357, 470] on li "Latency" at bounding box center [362, 471] width 198 height 17
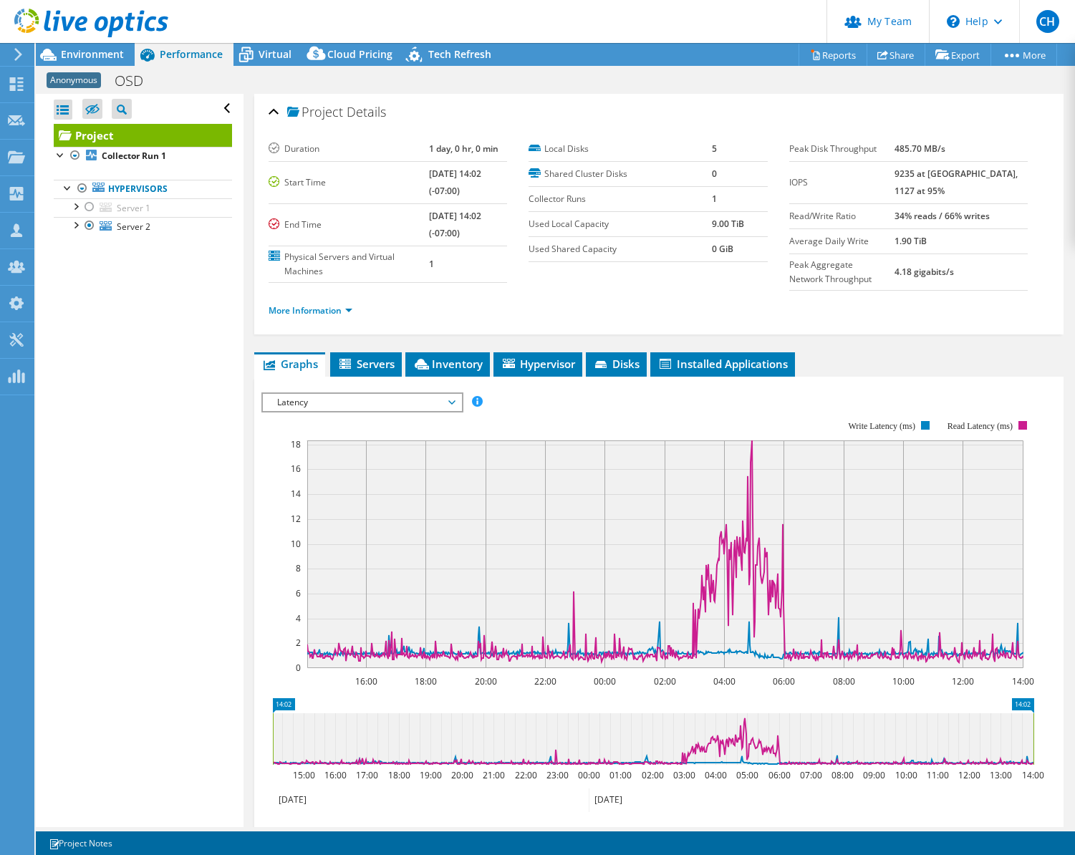
click at [583, 10] on header "CH Partner Team Admin Craig Hughes chughes@redesign-group.com redesign My Profi…" at bounding box center [537, 21] width 1075 height 43
click at [85, 206] on div at bounding box center [89, 206] width 14 height 17
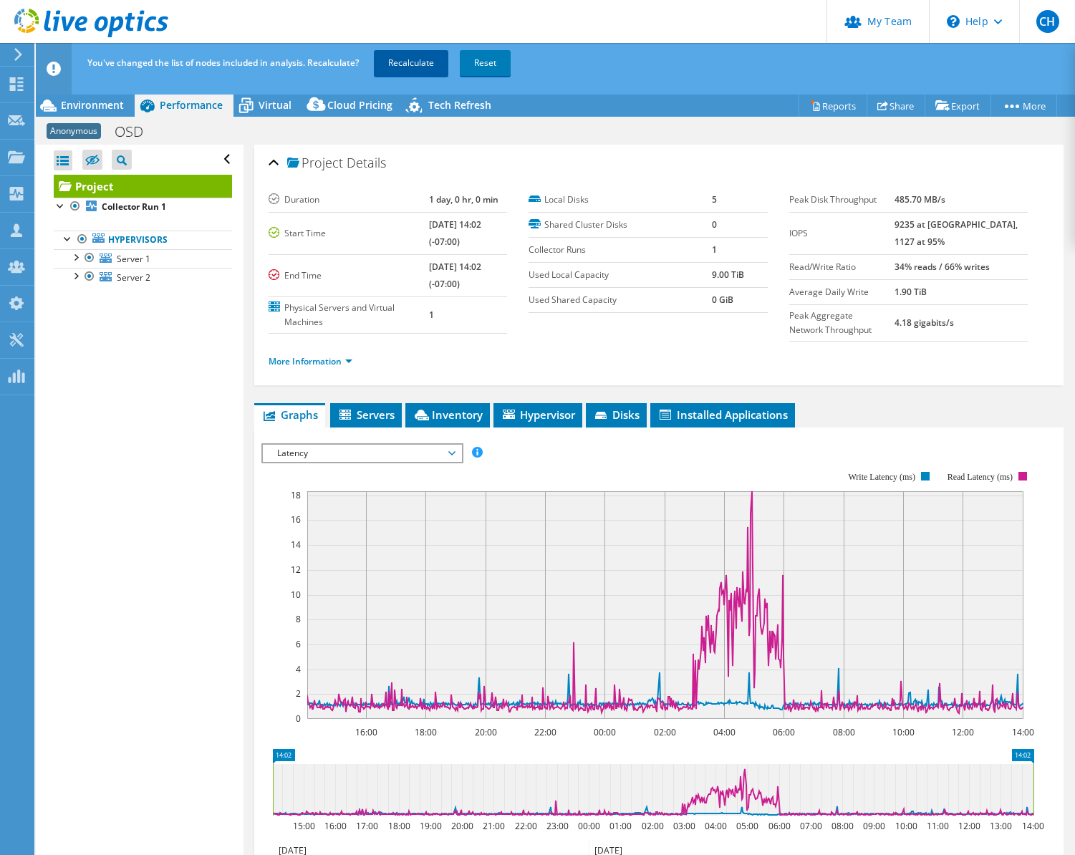
click at [403, 65] on link "Recalculate" at bounding box center [411, 63] width 74 height 26
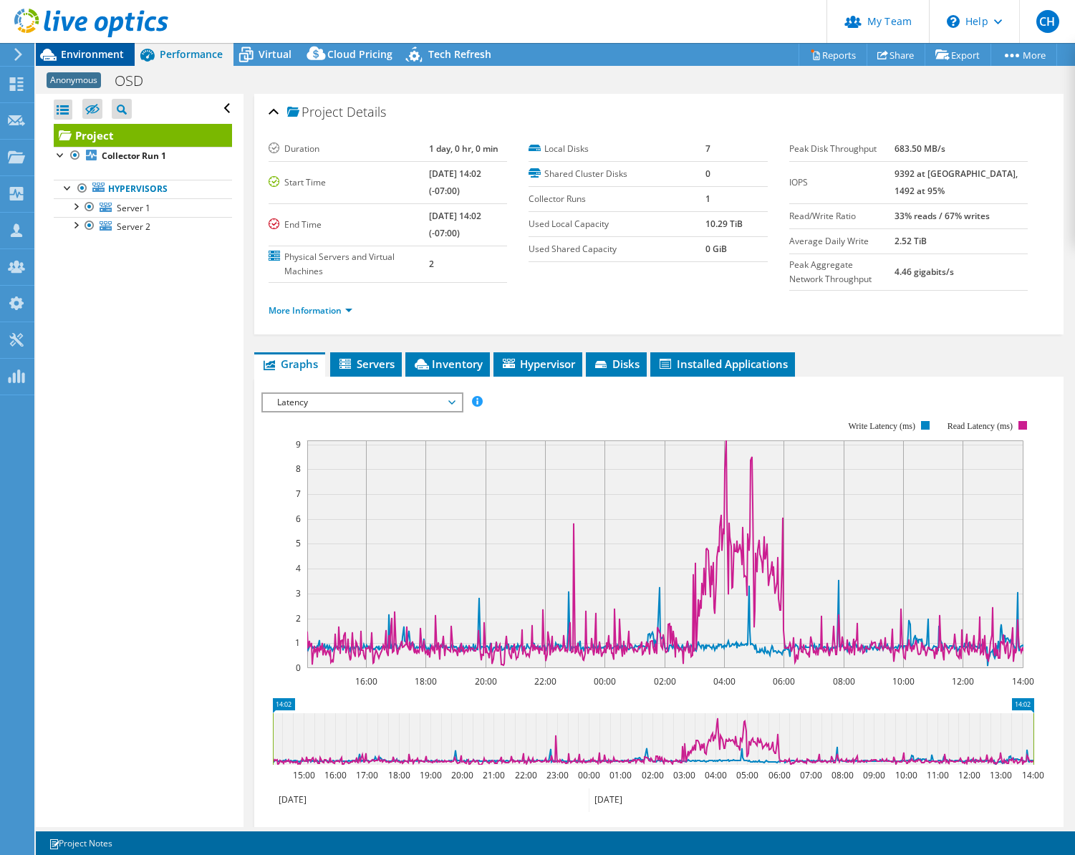
click at [105, 48] on span "Environment" at bounding box center [92, 54] width 63 height 14
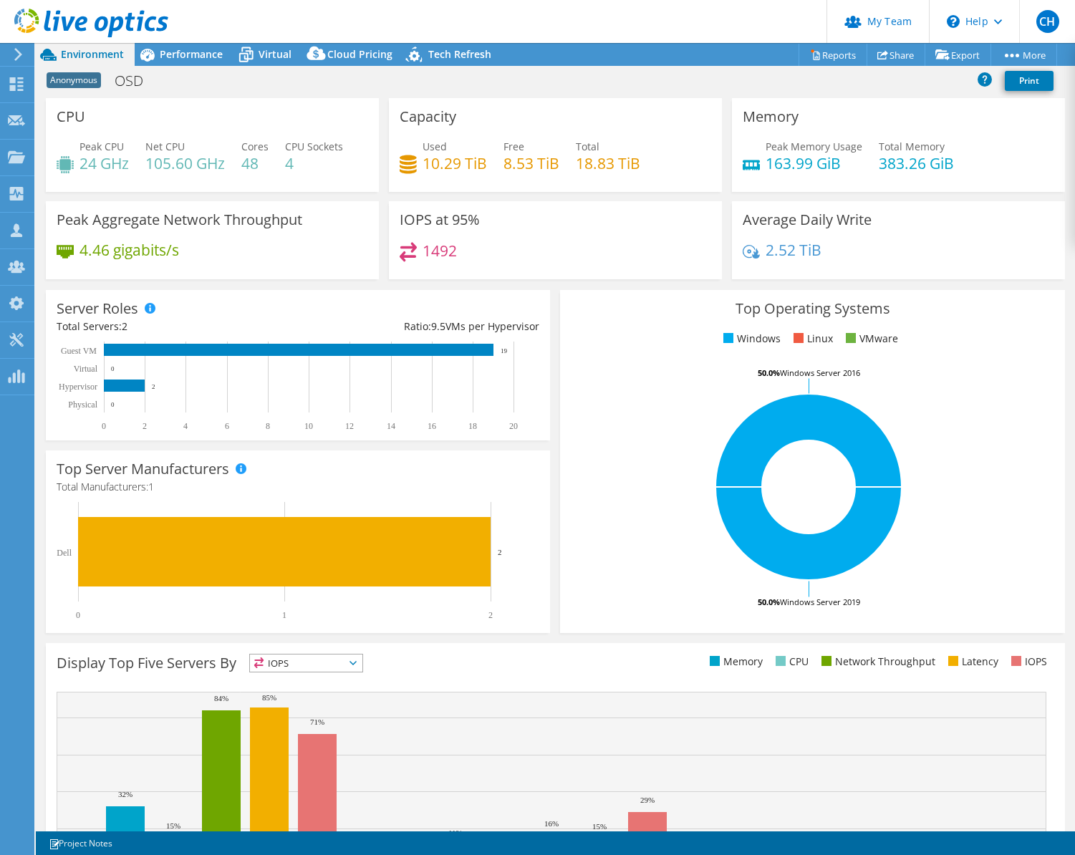
click at [100, 51] on span "Environment" at bounding box center [92, 54] width 63 height 14
click at [188, 57] on span "Performance" at bounding box center [191, 54] width 63 height 14
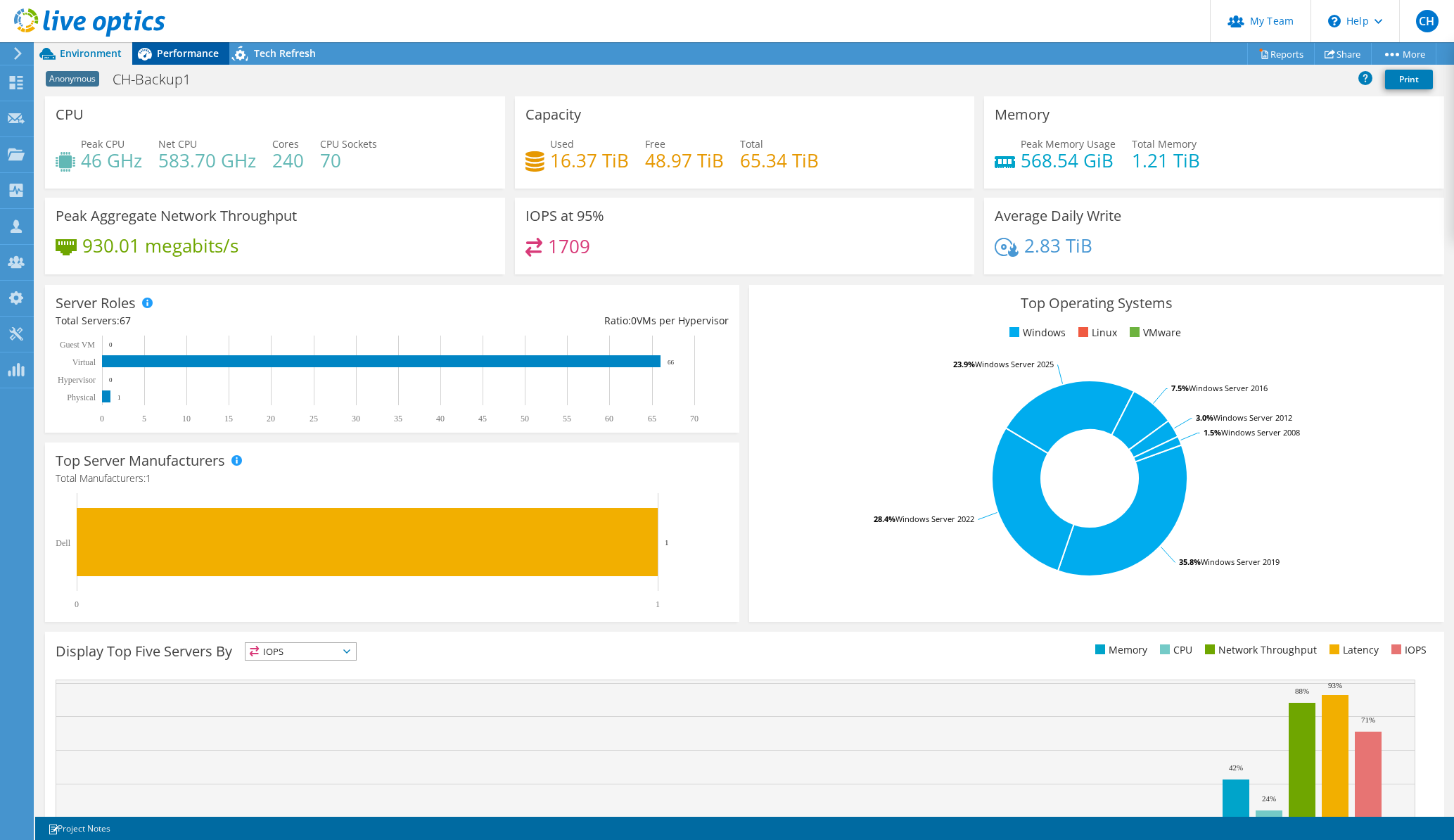
click at [193, 60] on div "Performance" at bounding box center [181, 53] width 97 height 23
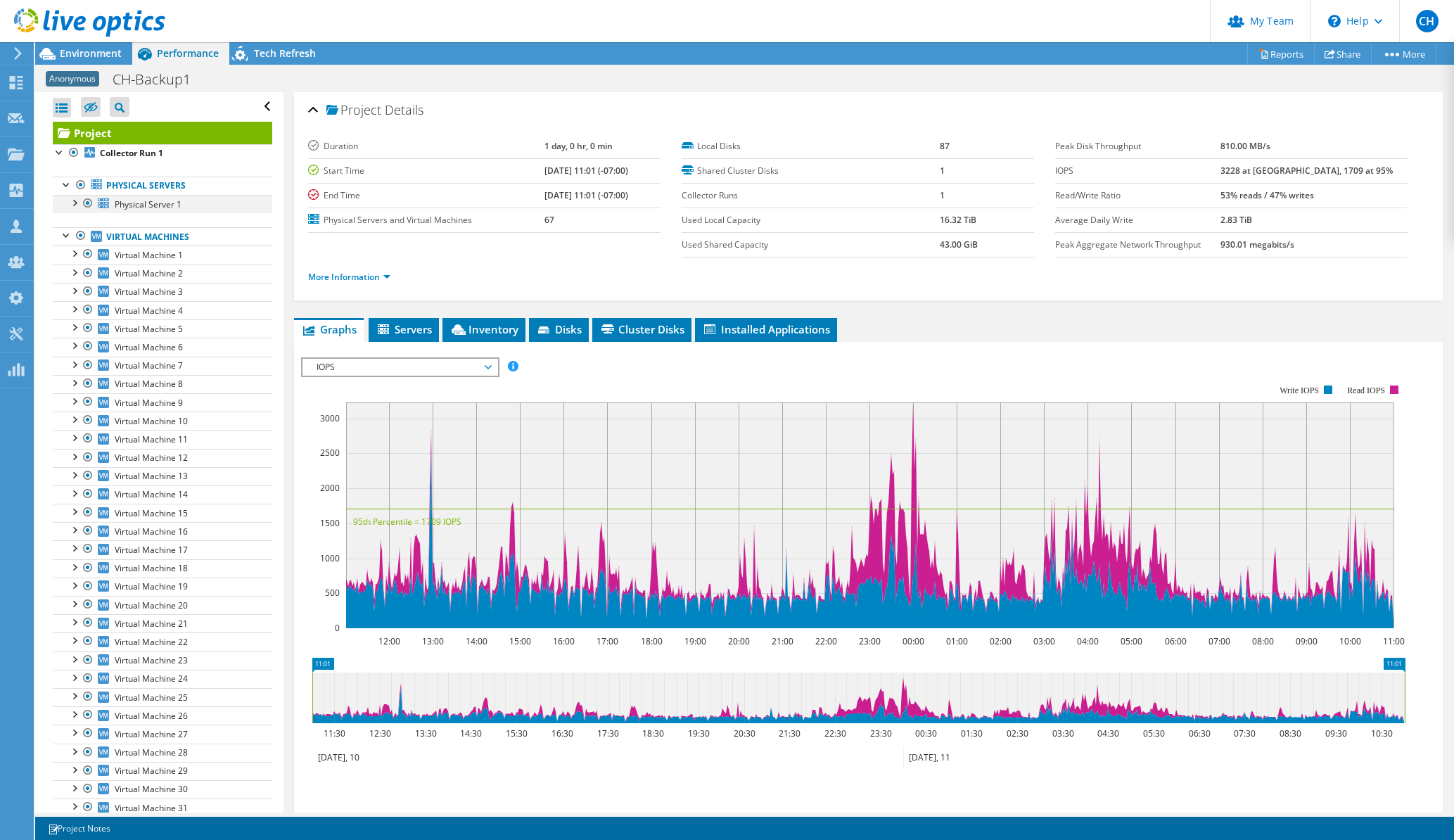
click at [77, 202] on div at bounding box center [74, 201] width 14 height 14
click at [76, 202] on div at bounding box center [74, 201] width 14 height 14
click at [109, 56] on span "Environment" at bounding box center [90, 53] width 62 height 14
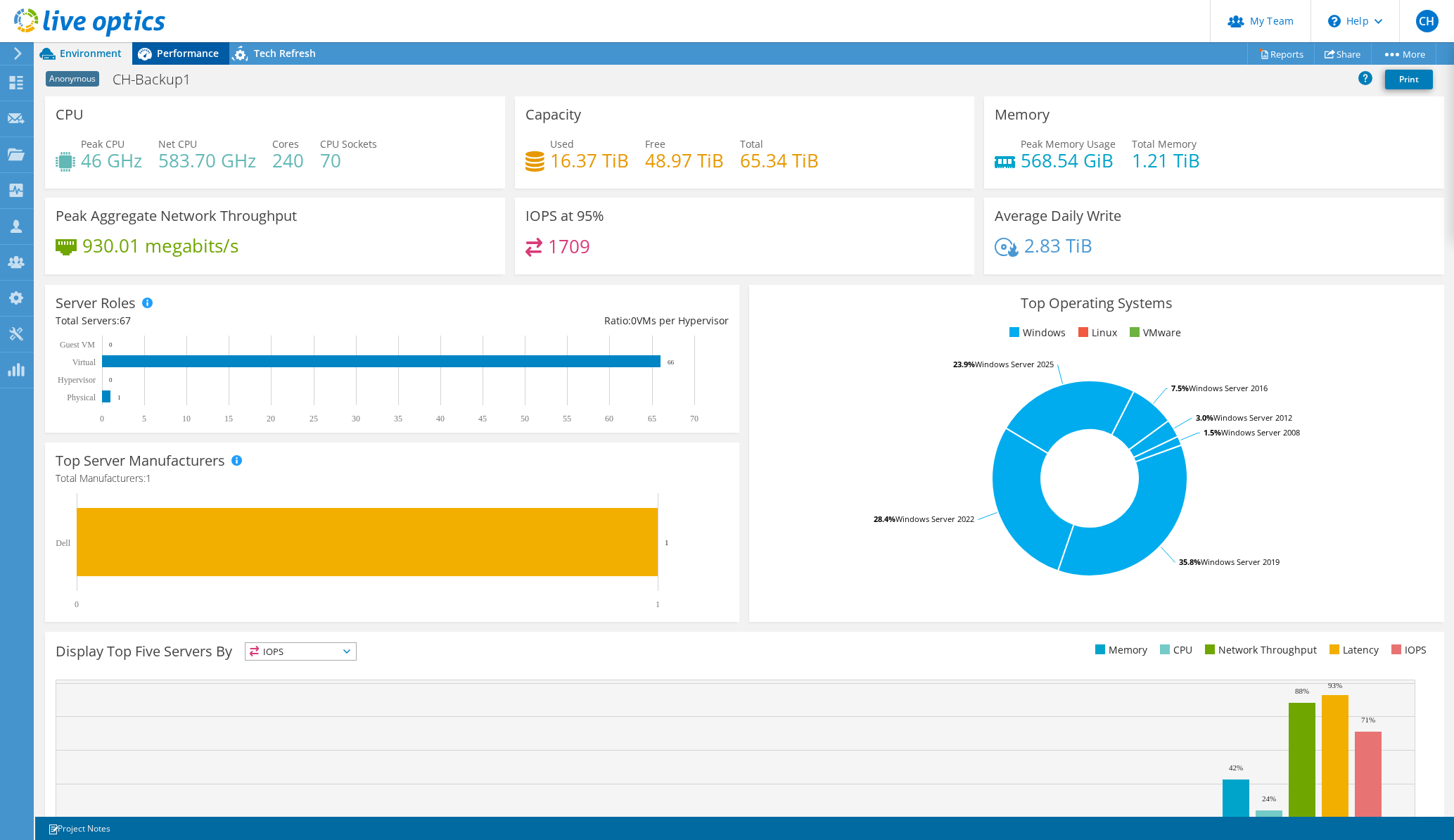
click at [197, 53] on span "Performance" at bounding box center [188, 53] width 62 height 14
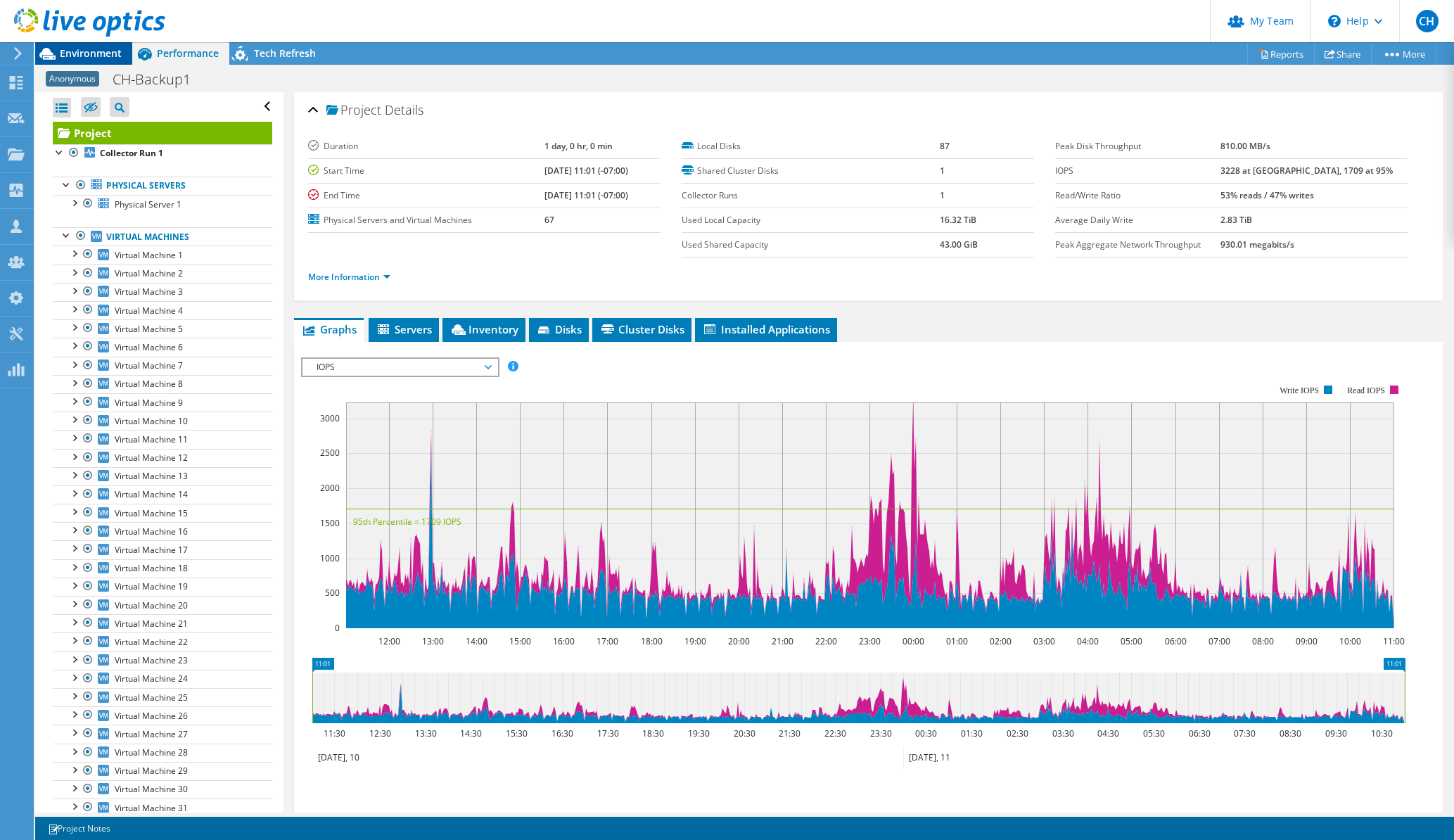
click at [76, 51] on span "Environment" at bounding box center [90, 53] width 62 height 14
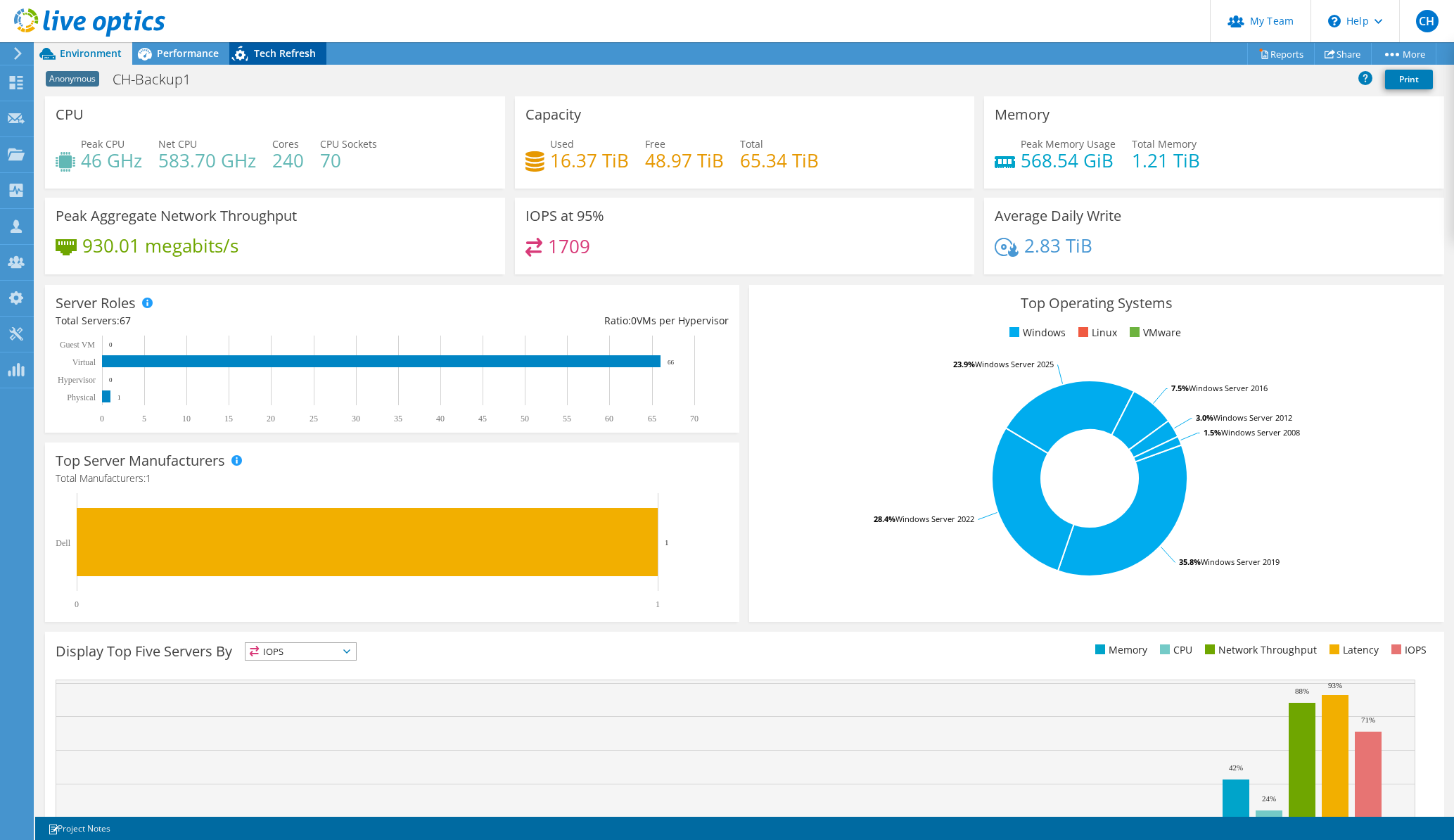
click at [267, 51] on span "Tech Refresh" at bounding box center [285, 53] width 62 height 14
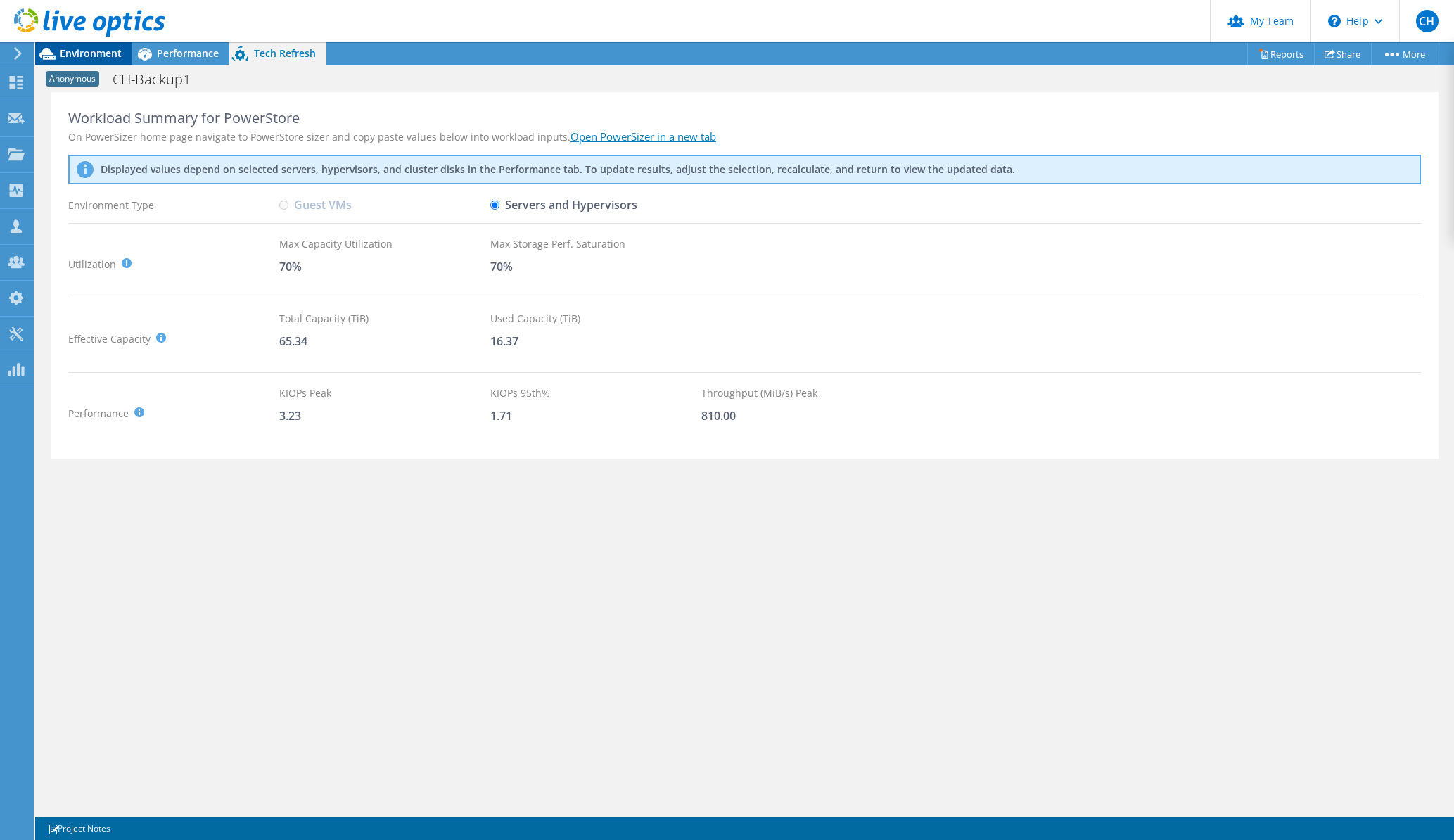
click at [90, 47] on span "Environment" at bounding box center [90, 53] width 62 height 14
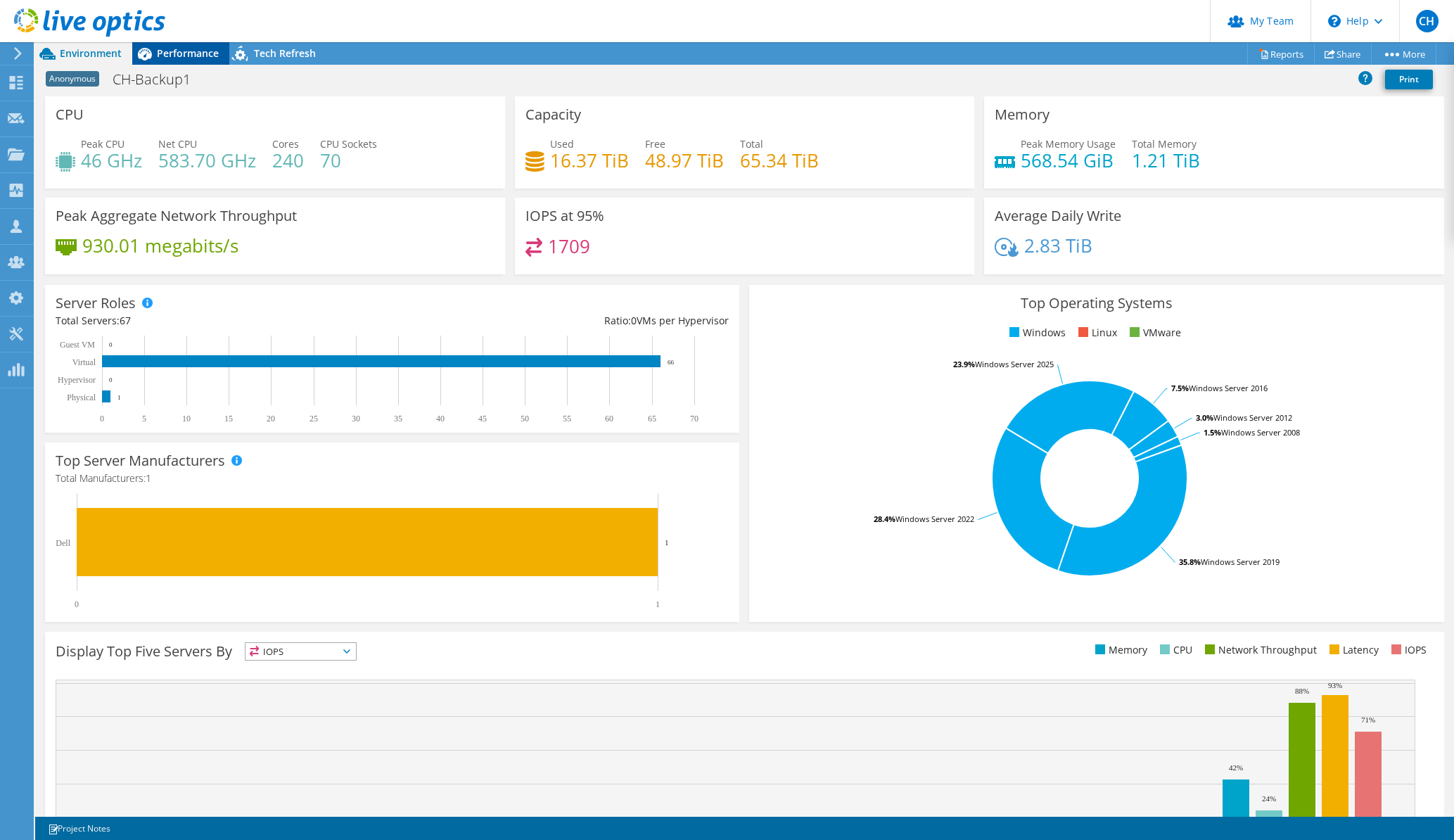
click at [182, 54] on span "Performance" at bounding box center [188, 53] width 62 height 14
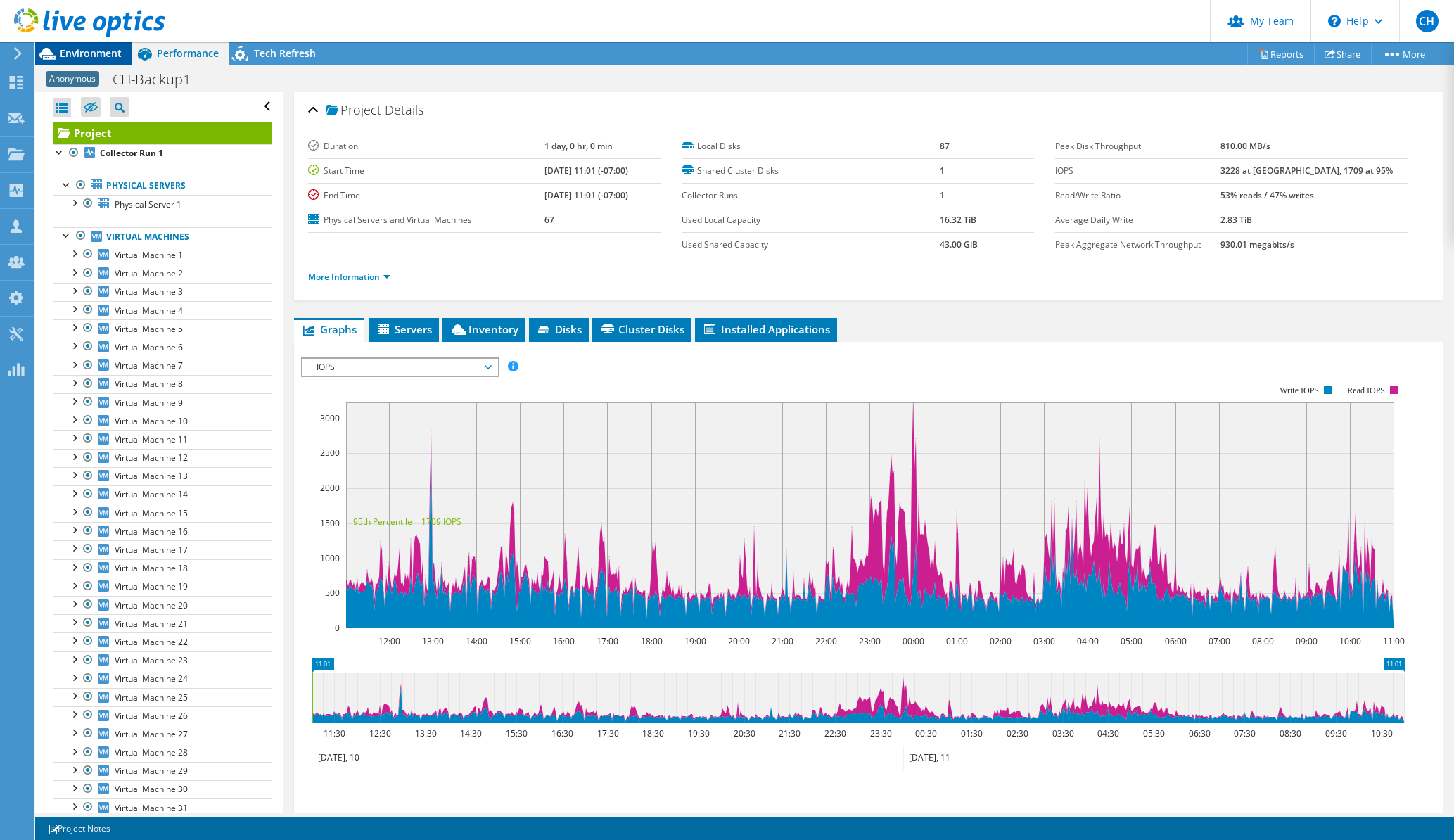
click at [98, 55] on span "Environment" at bounding box center [90, 53] width 62 height 14
